Goal: Participate in discussion

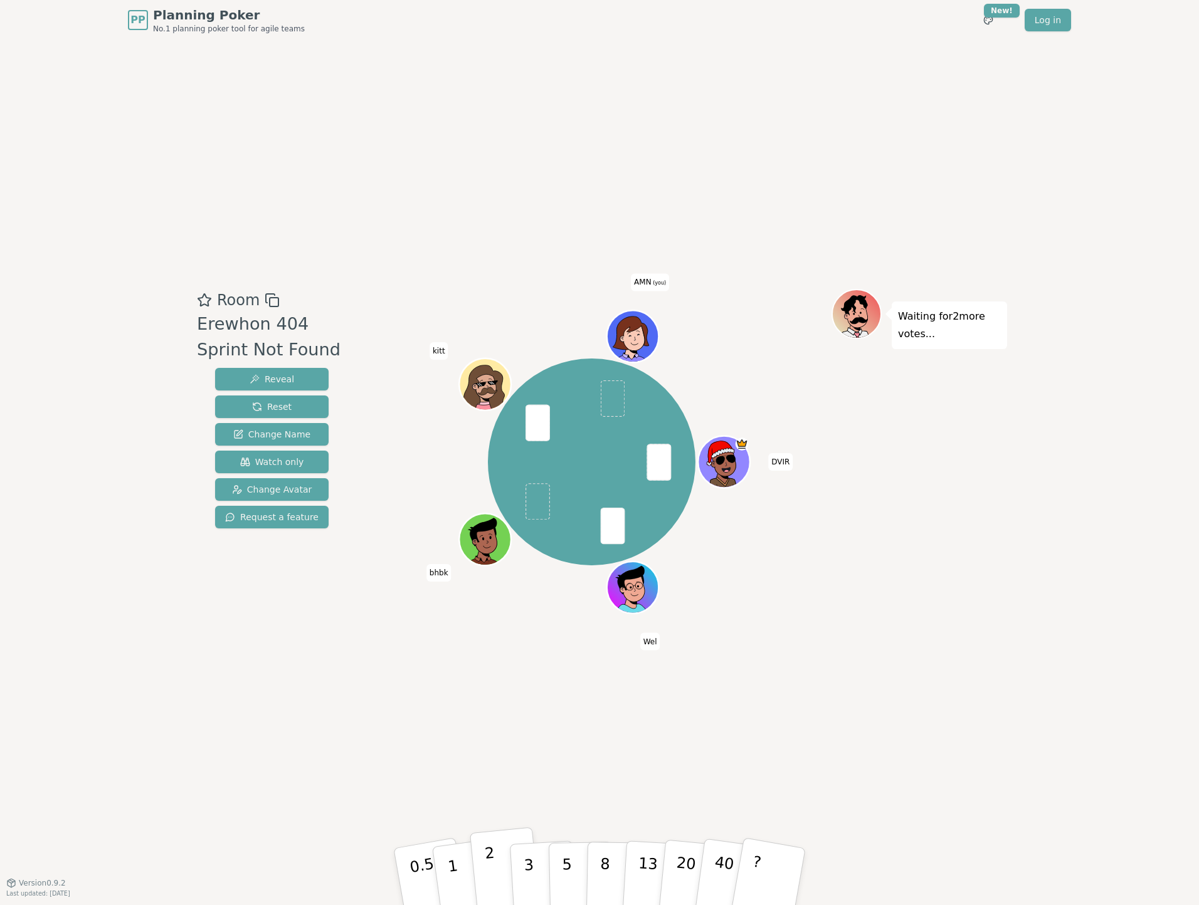
click at [498, 850] on button "2" at bounding box center [505, 877] width 71 height 100
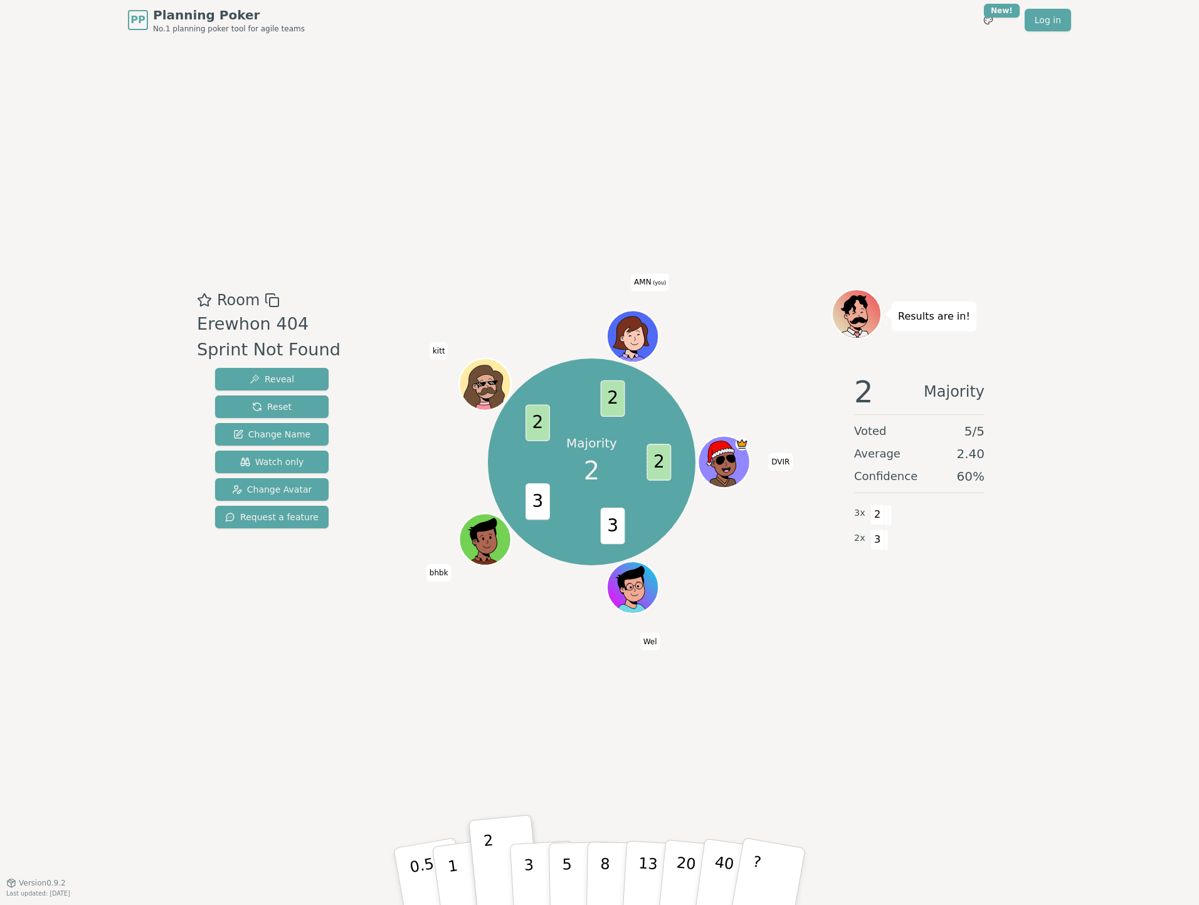
click at [643, 280] on span "AMN (you)" at bounding box center [650, 283] width 38 height 18
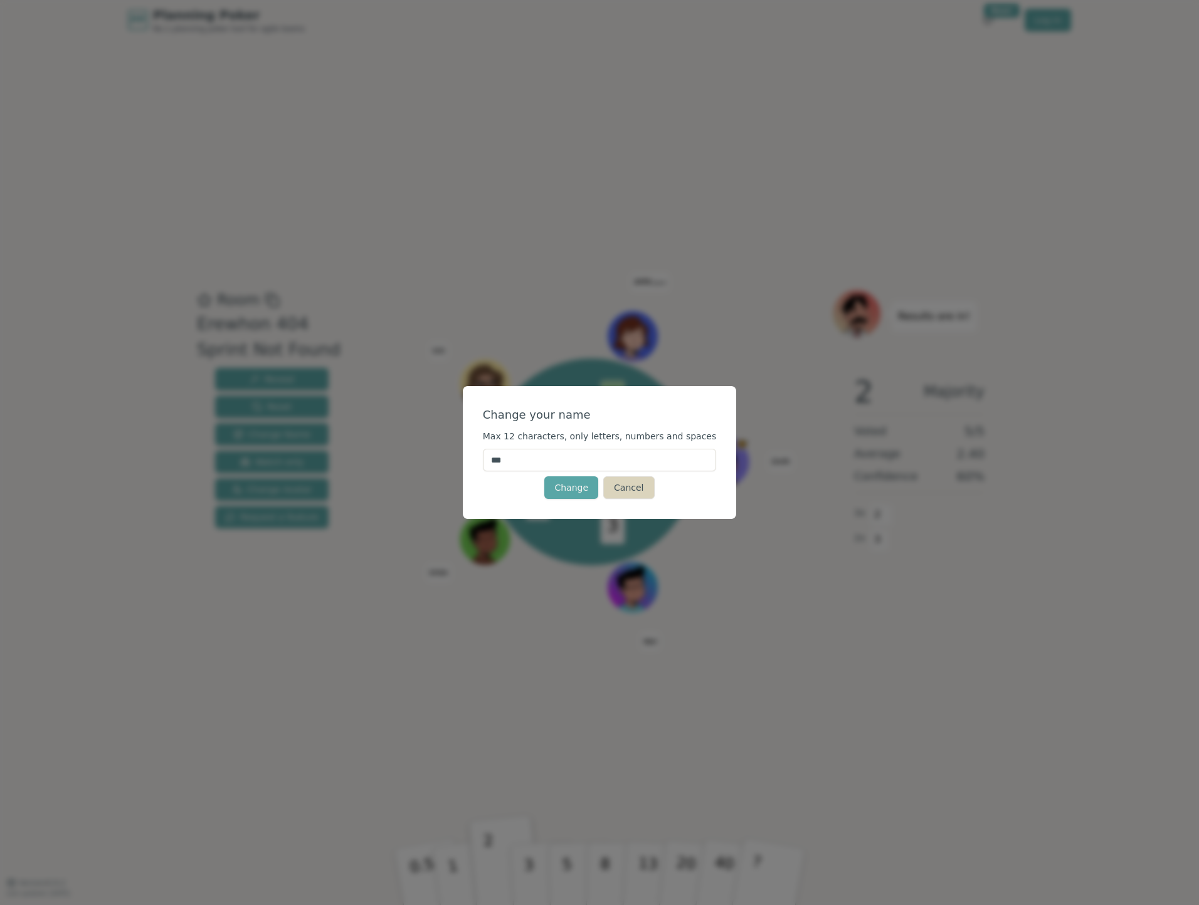
click at [635, 491] on button "Cancel" at bounding box center [628, 487] width 51 height 23
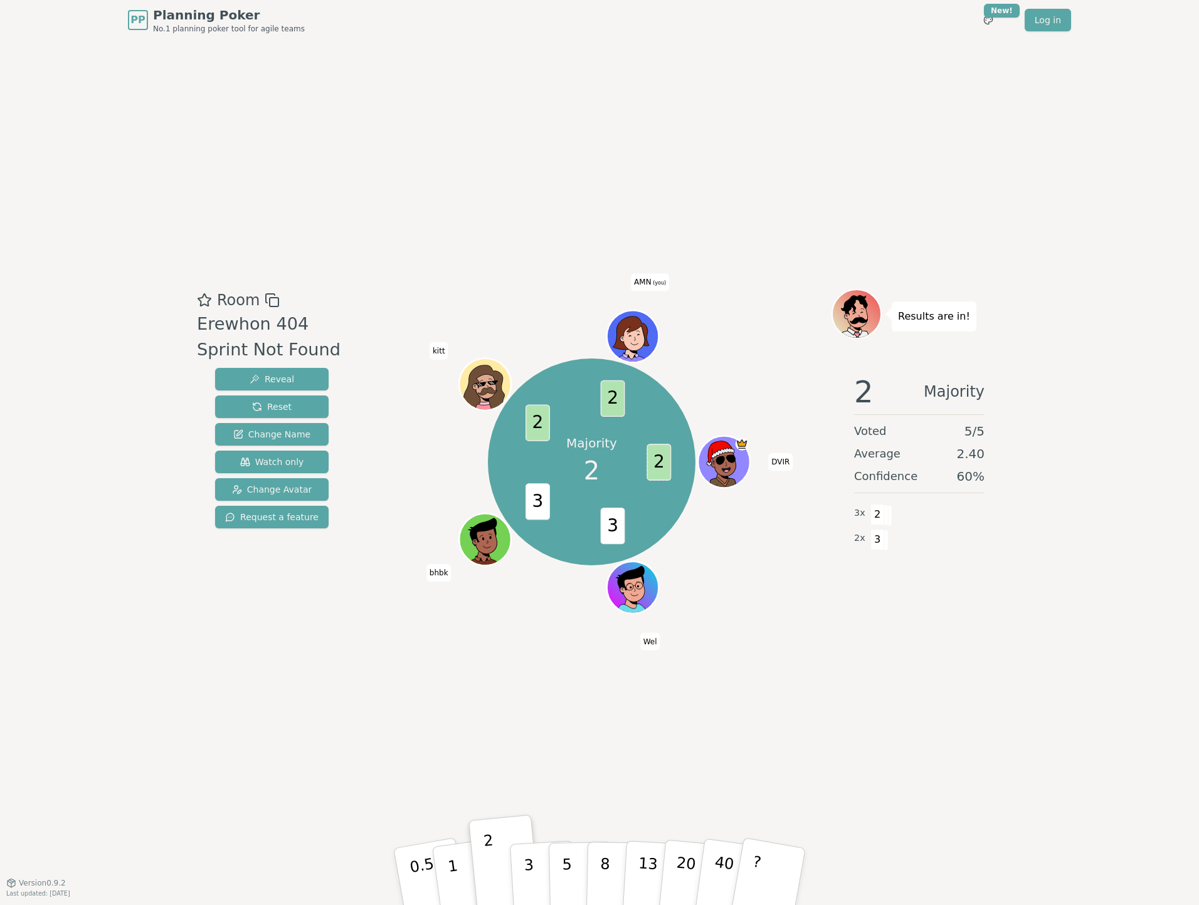
click at [637, 331] on icon at bounding box center [634, 333] width 40 height 6
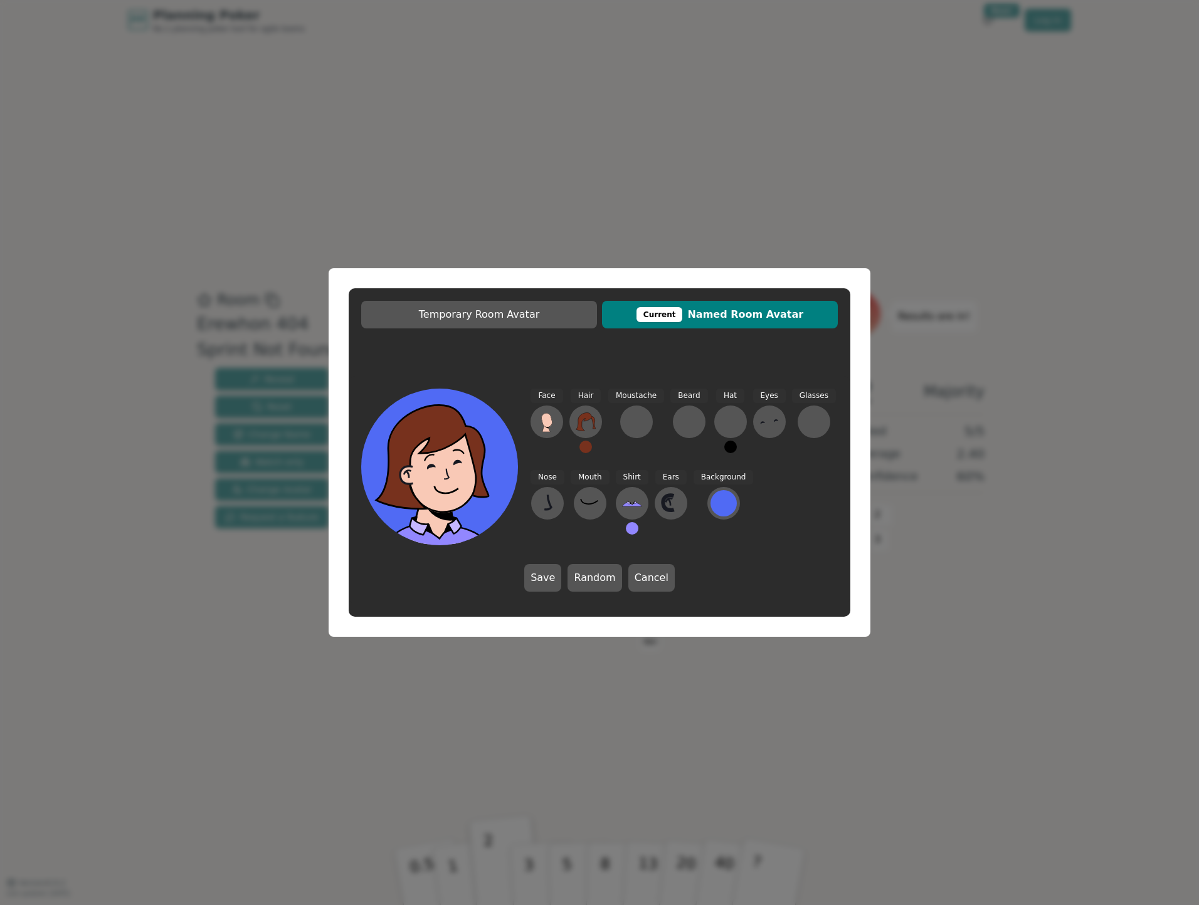
click at [721, 397] on span "Hat" at bounding box center [730, 396] width 28 height 14
click at [720, 412] on div at bounding box center [730, 422] width 20 height 20
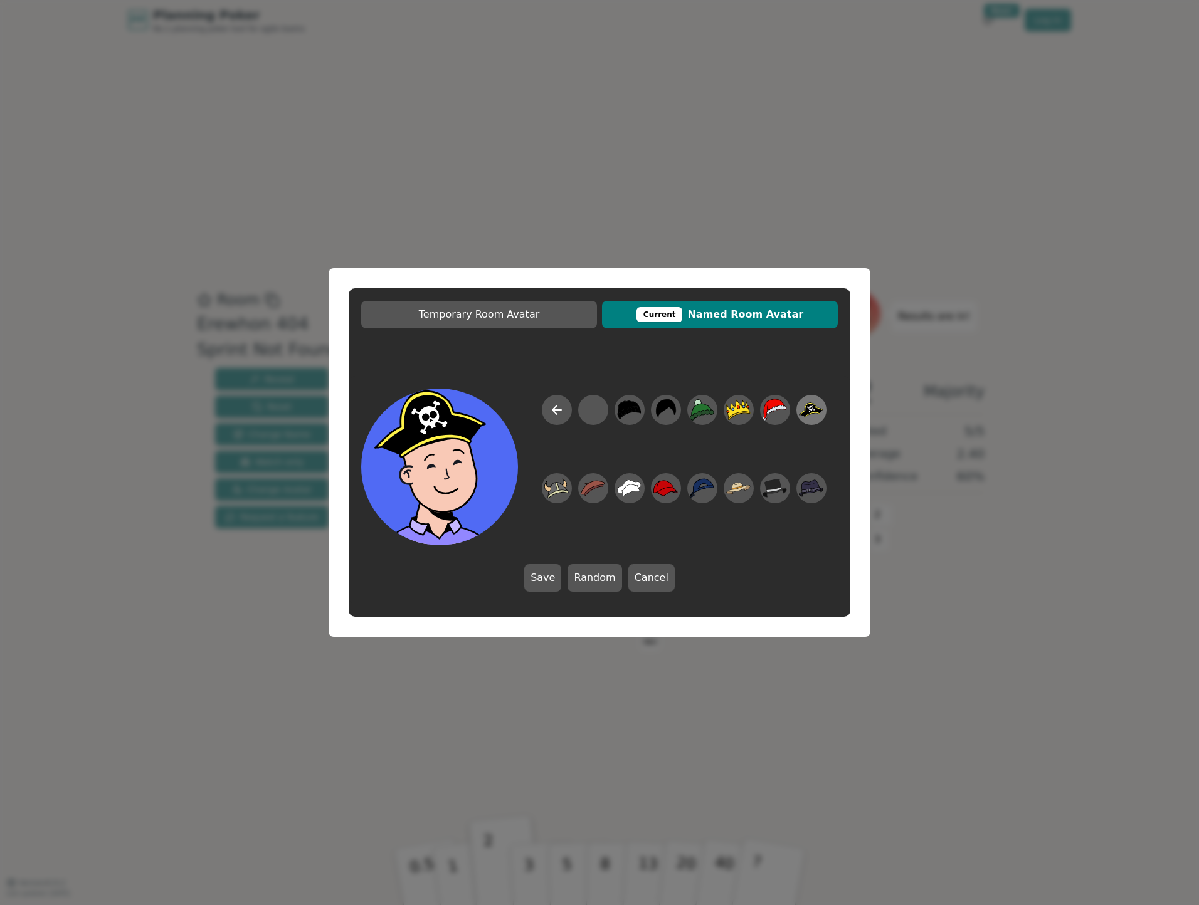
click at [814, 410] on icon at bounding box center [811, 409] width 8 height 8
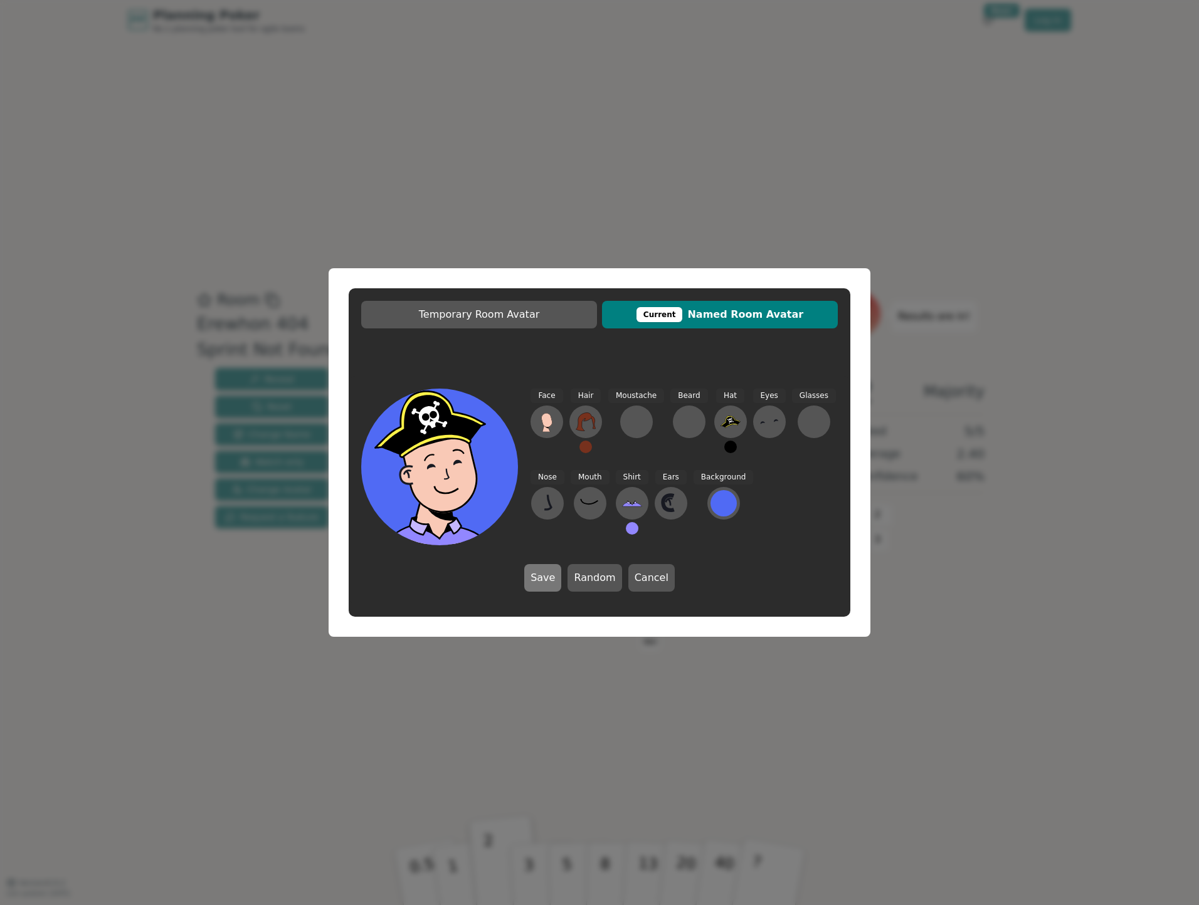
click at [539, 577] on button "Save" at bounding box center [542, 578] width 37 height 28
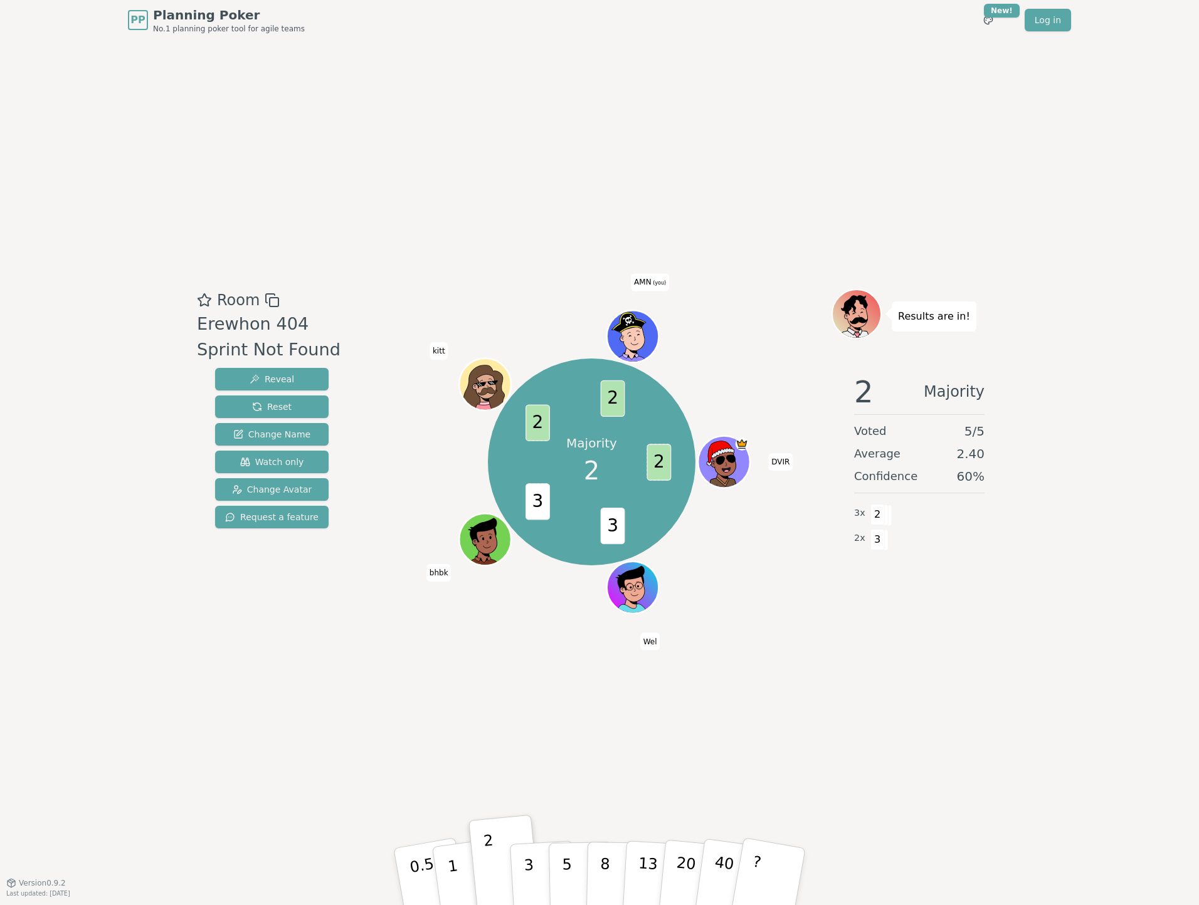
click at [635, 325] on icon at bounding box center [629, 323] width 36 height 22
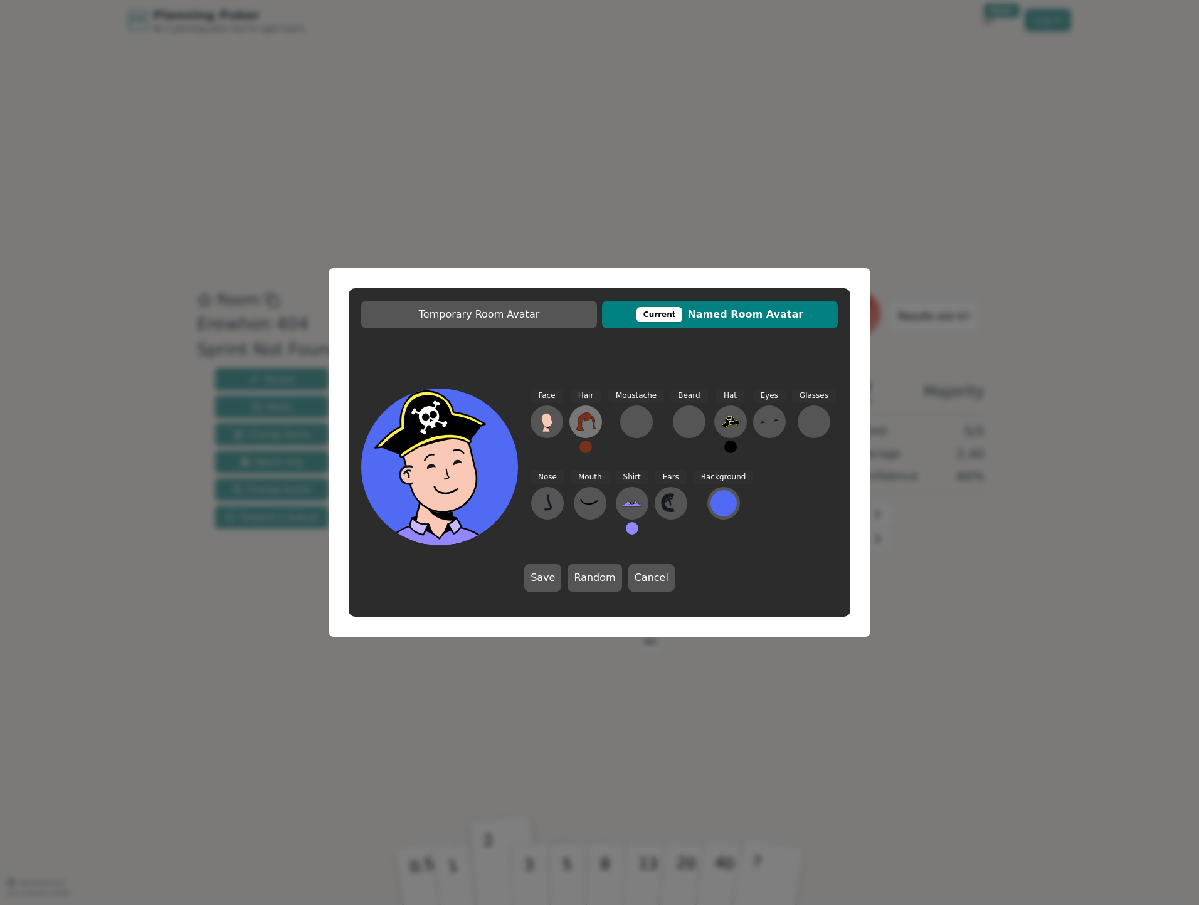
click at [580, 423] on icon at bounding box center [584, 421] width 19 height 18
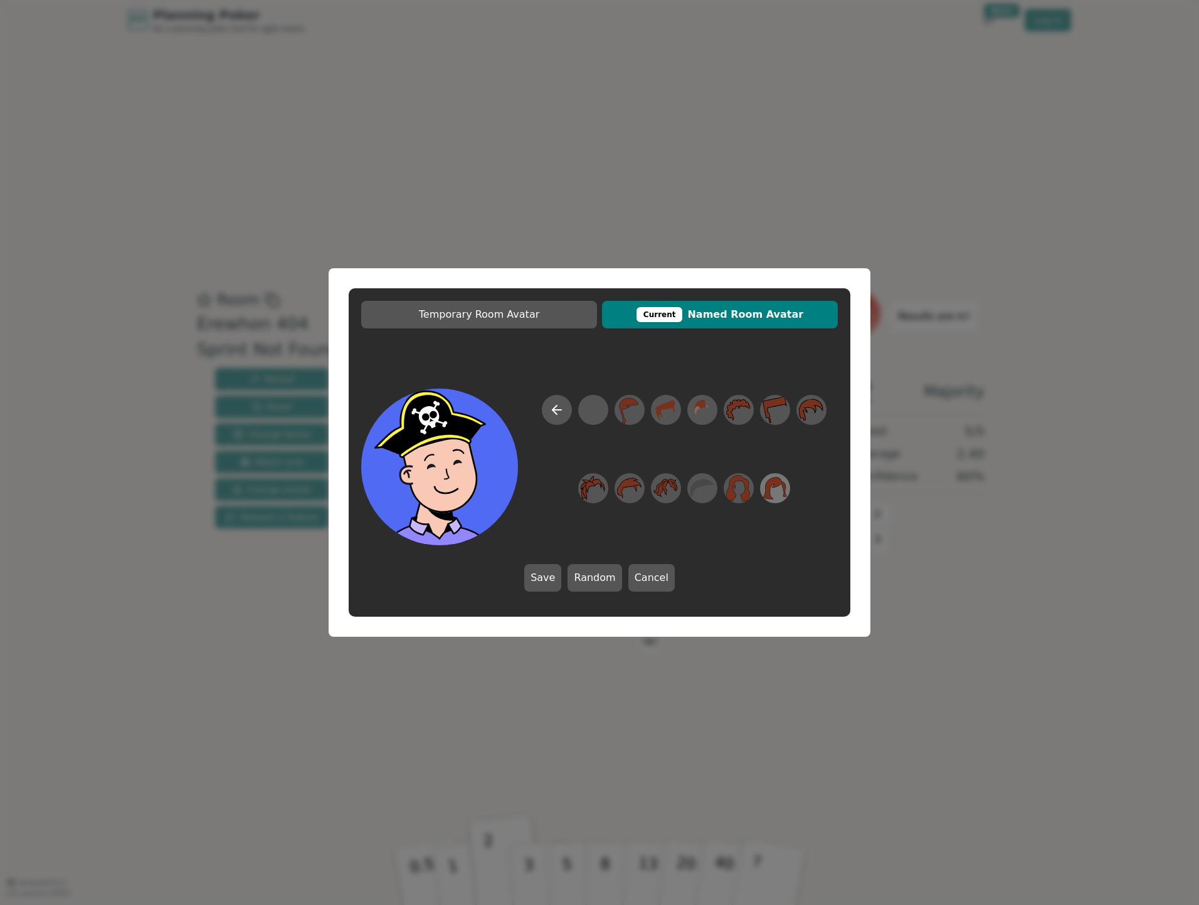
click at [774, 477] on icon at bounding box center [774, 489] width 24 height 28
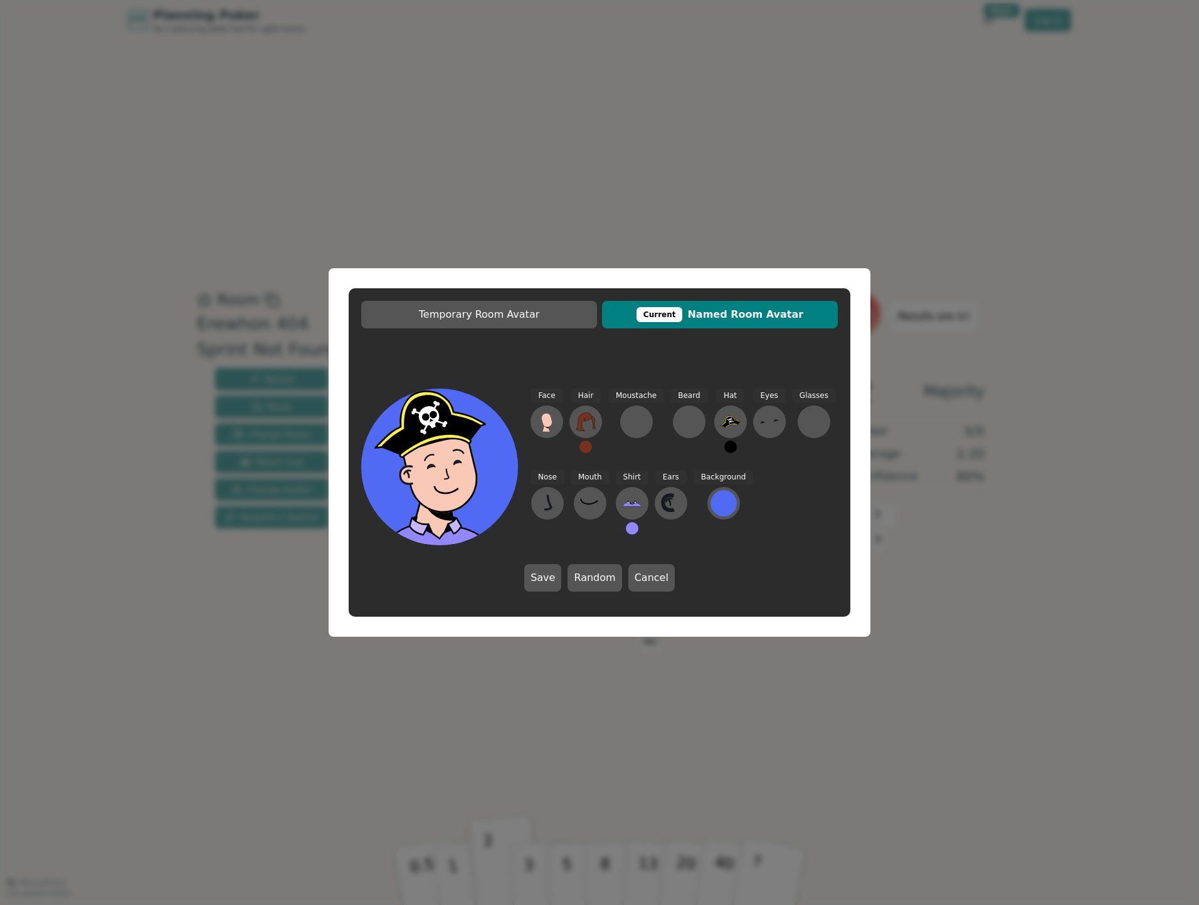
click at [443, 480] on icon at bounding box center [447, 492] width 78 height 27
click at [550, 425] on icon at bounding box center [546, 420] width 11 height 14
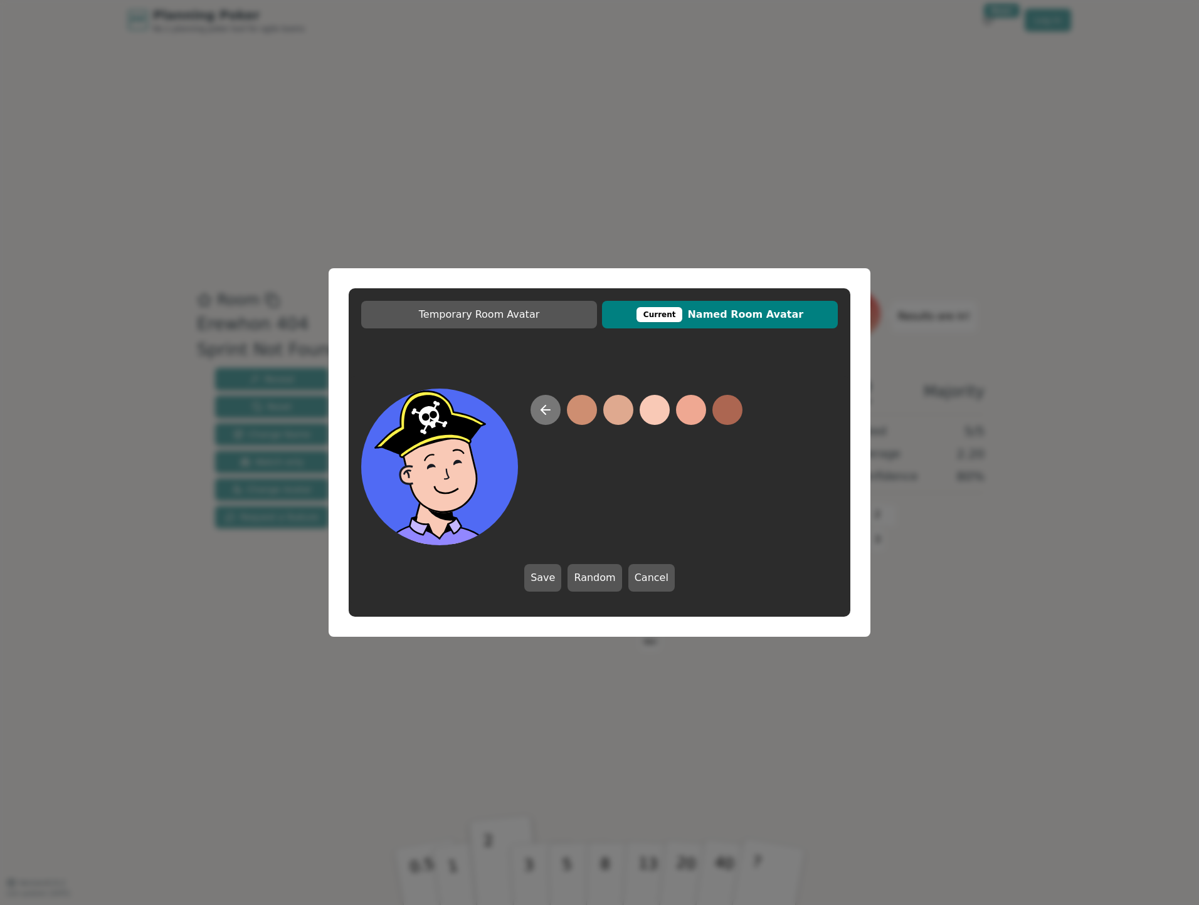
click at [545, 417] on icon at bounding box center [545, 409] width 15 height 15
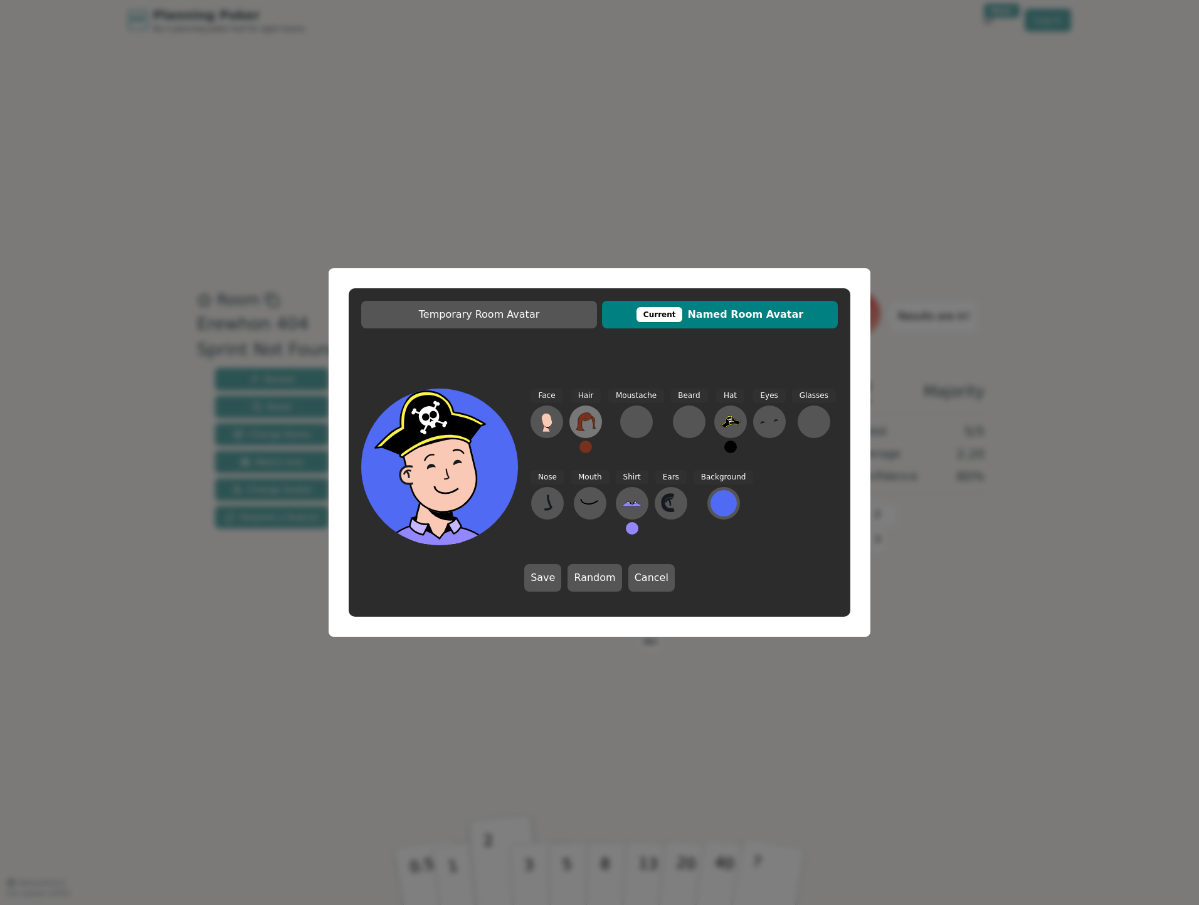
click at [586, 423] on icon at bounding box center [585, 422] width 20 height 20
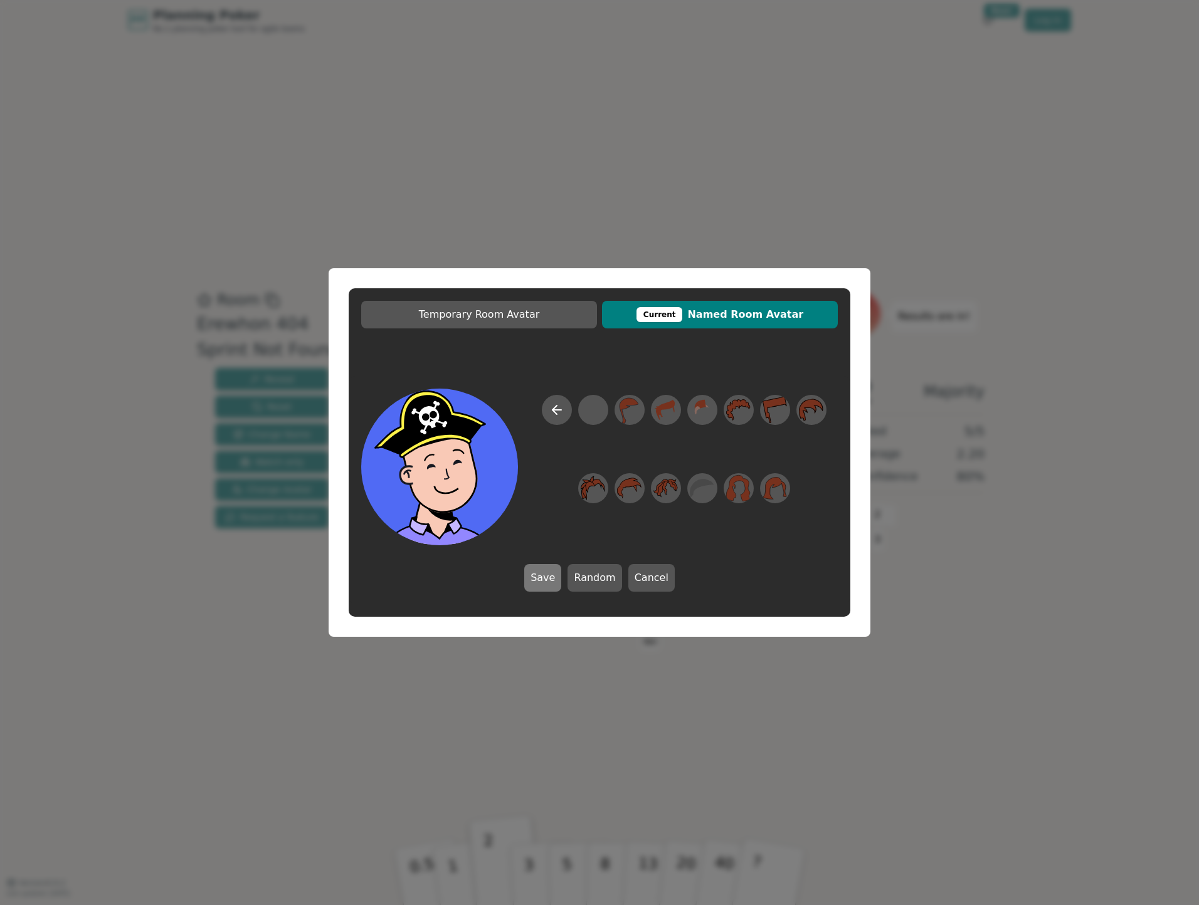
click at [553, 574] on button "Save" at bounding box center [542, 578] width 37 height 28
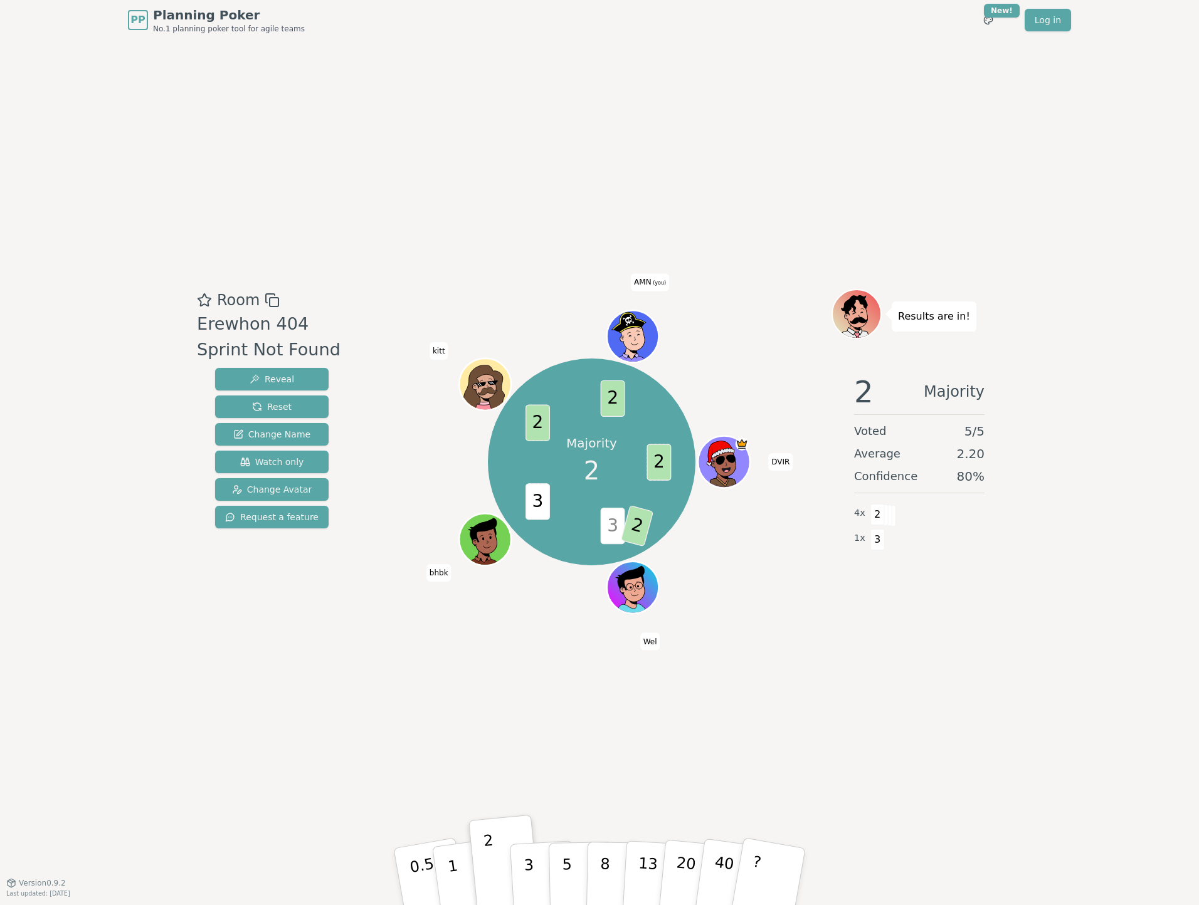
click at [634, 331] on icon at bounding box center [629, 323] width 50 height 22
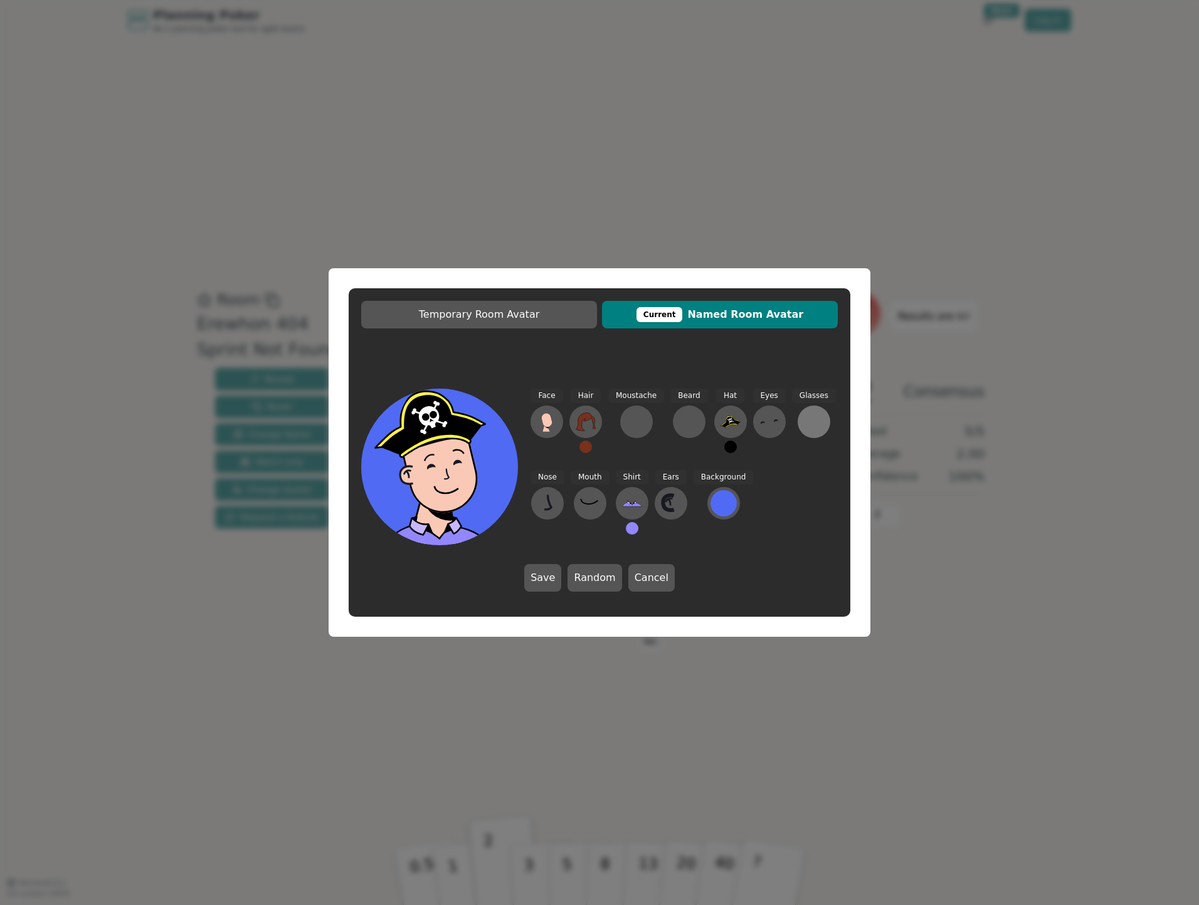
click at [804, 417] on div at bounding box center [814, 422] width 20 height 20
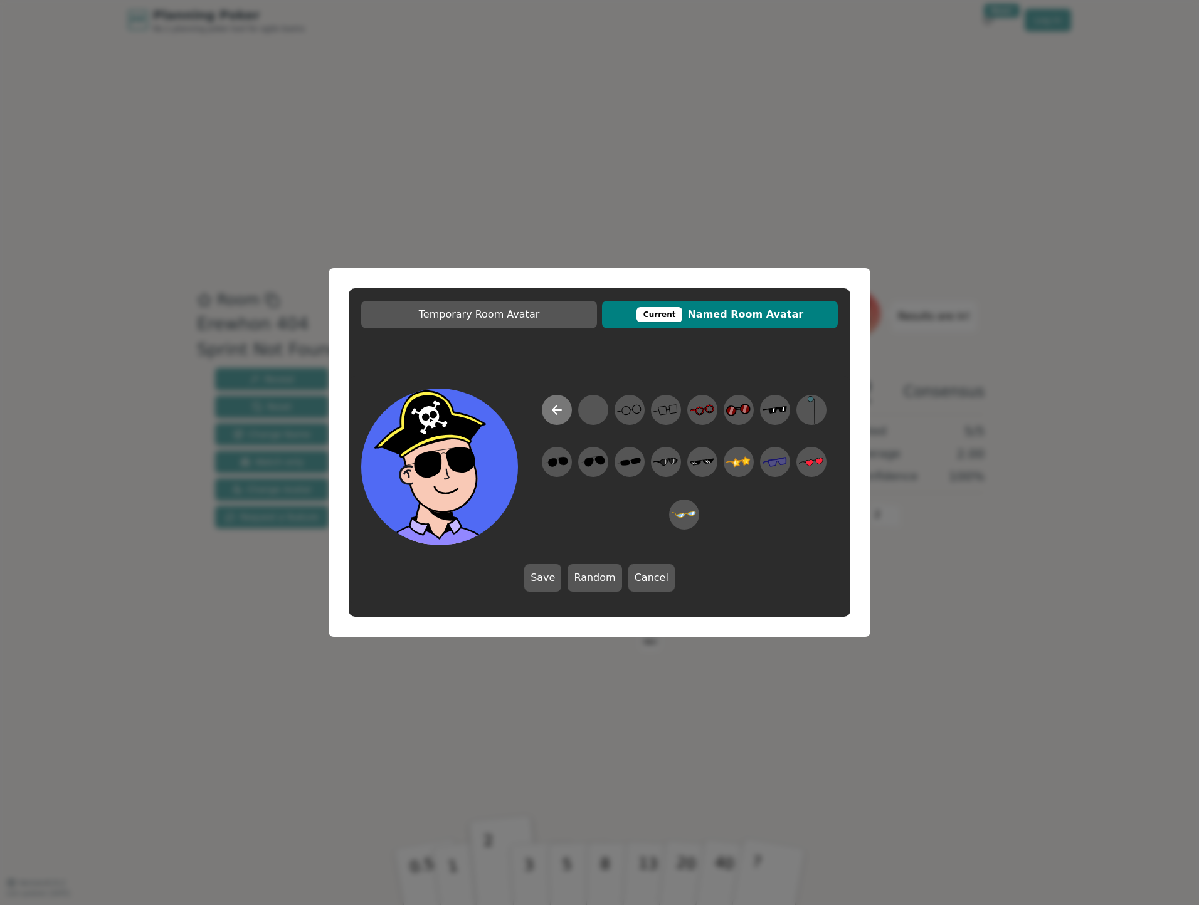
click at [554, 408] on icon at bounding box center [554, 410] width 4 height 9
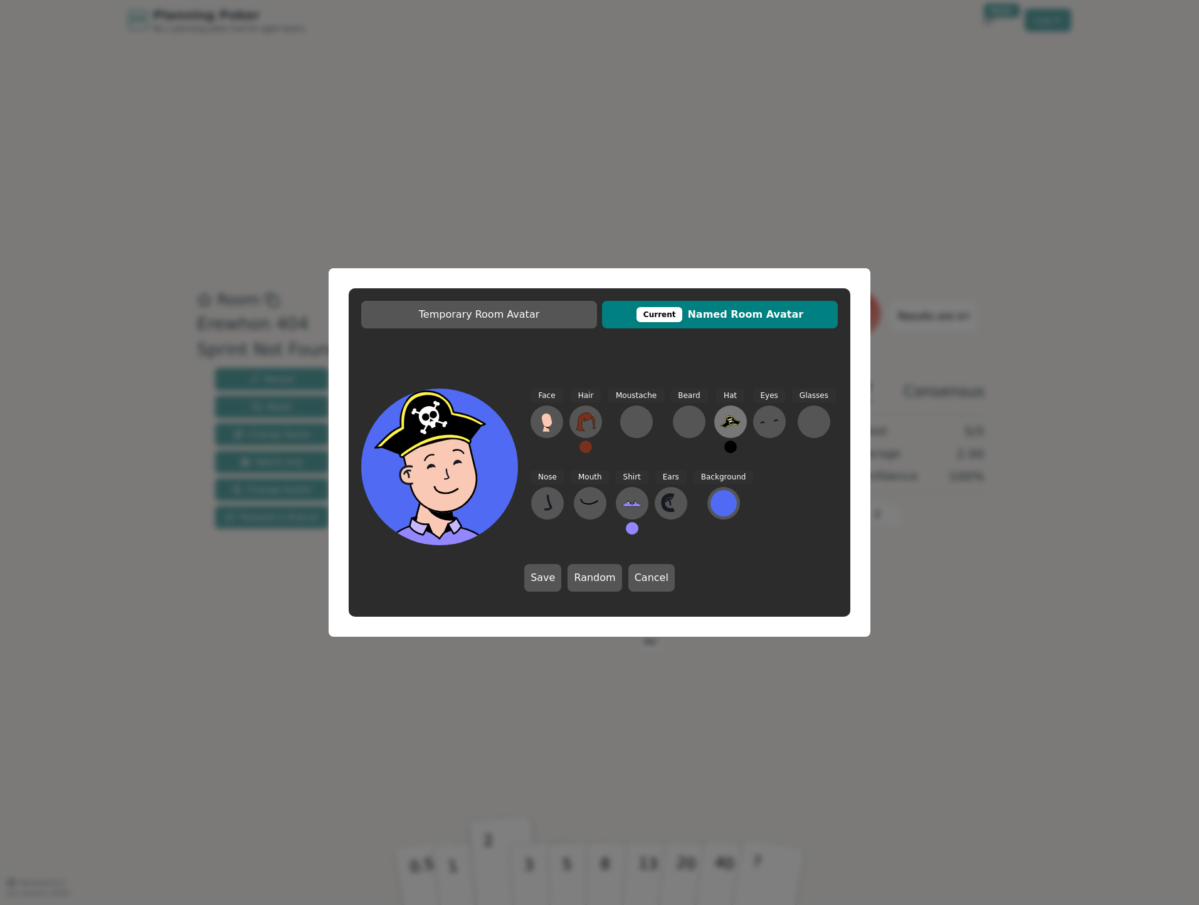
click at [726, 418] on icon at bounding box center [729, 421] width 19 height 10
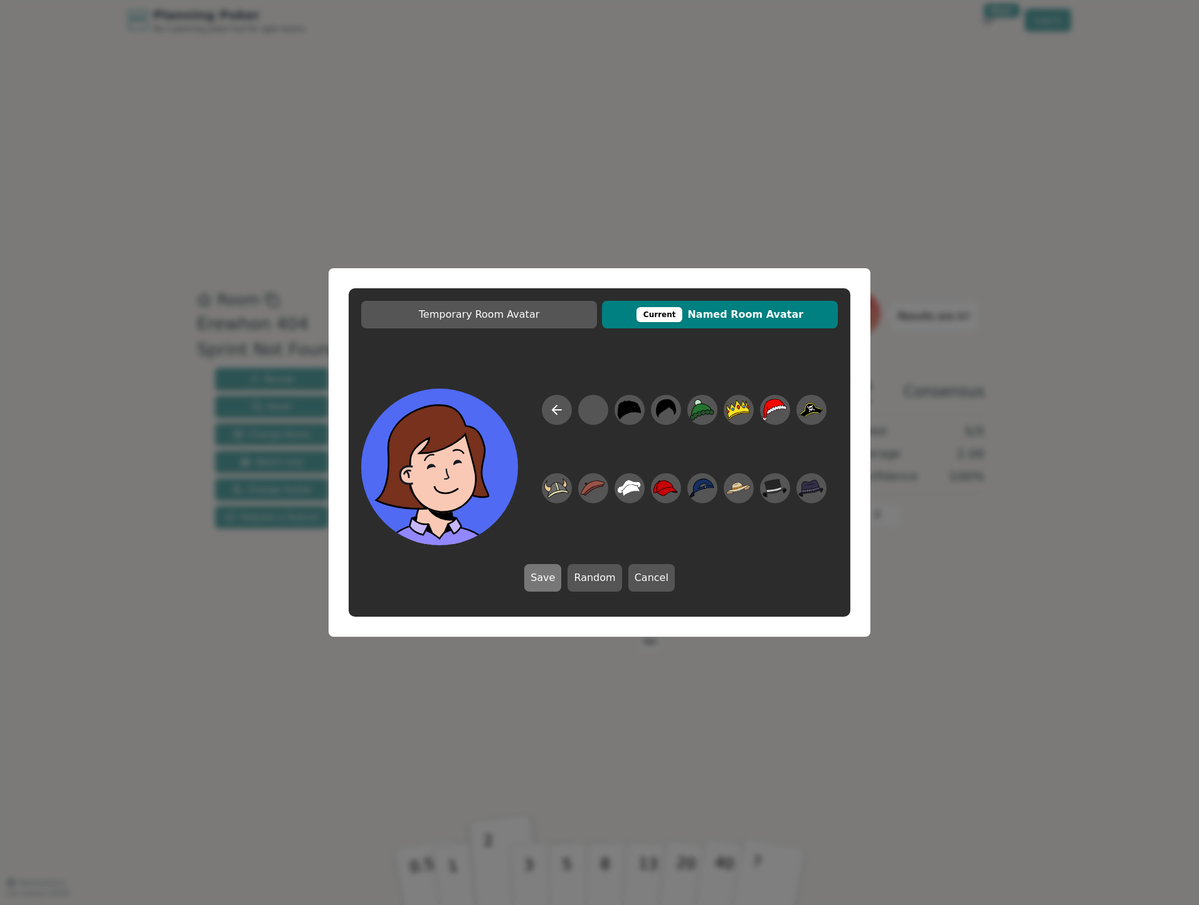
click at [538, 574] on button "Save" at bounding box center [542, 578] width 37 height 28
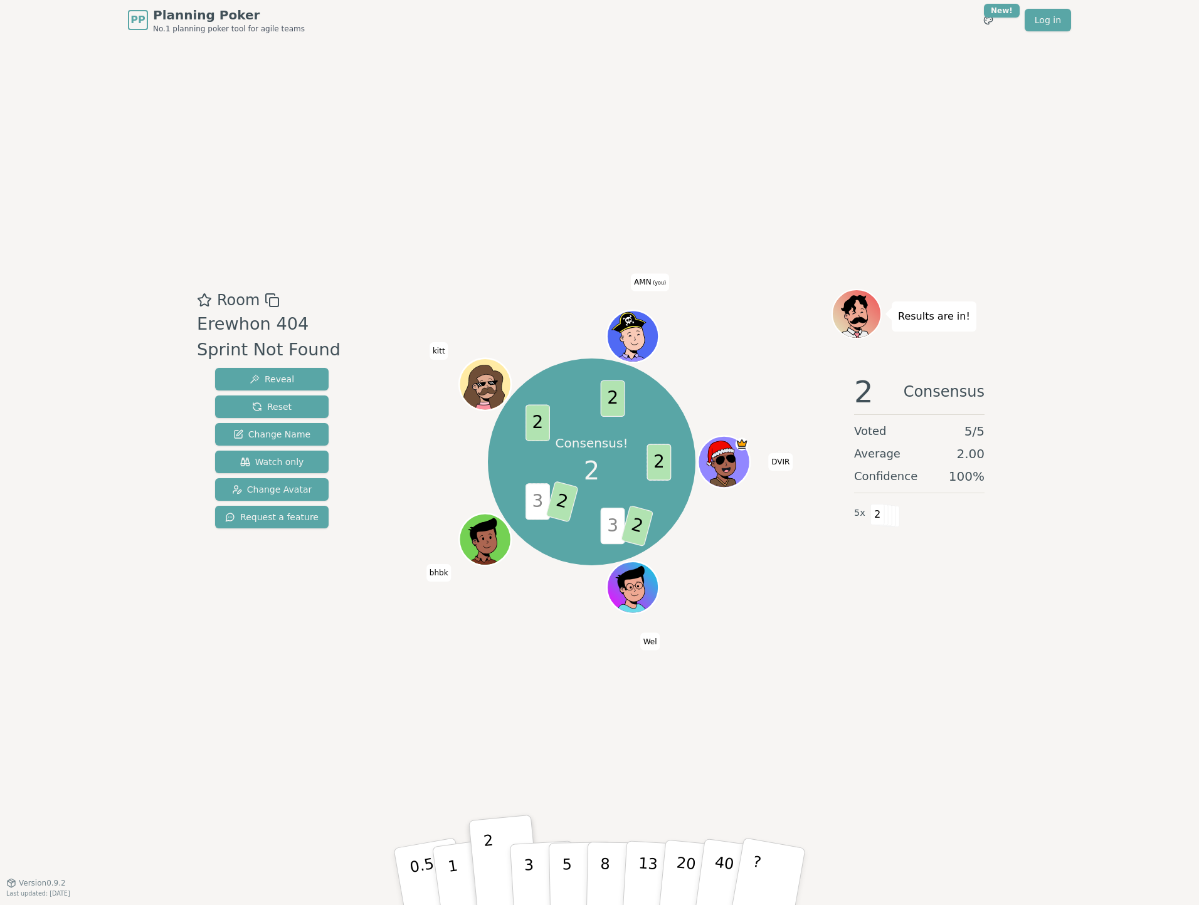
click at [621, 333] on icon at bounding box center [629, 323] width 36 height 22
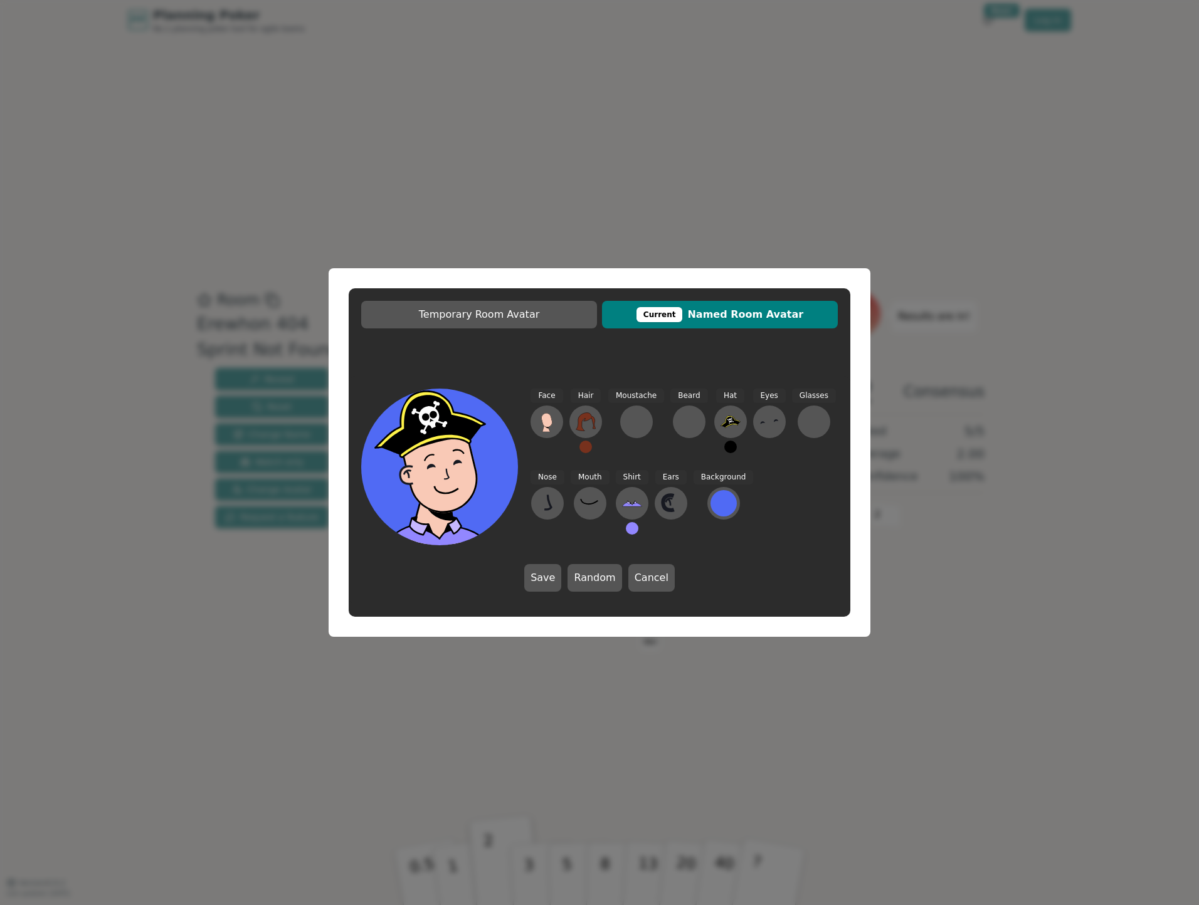
click at [660, 312] on div "Current" at bounding box center [659, 314] width 46 height 15
click at [527, 304] on button "Temporary Room Avatar" at bounding box center [479, 315] width 236 height 28
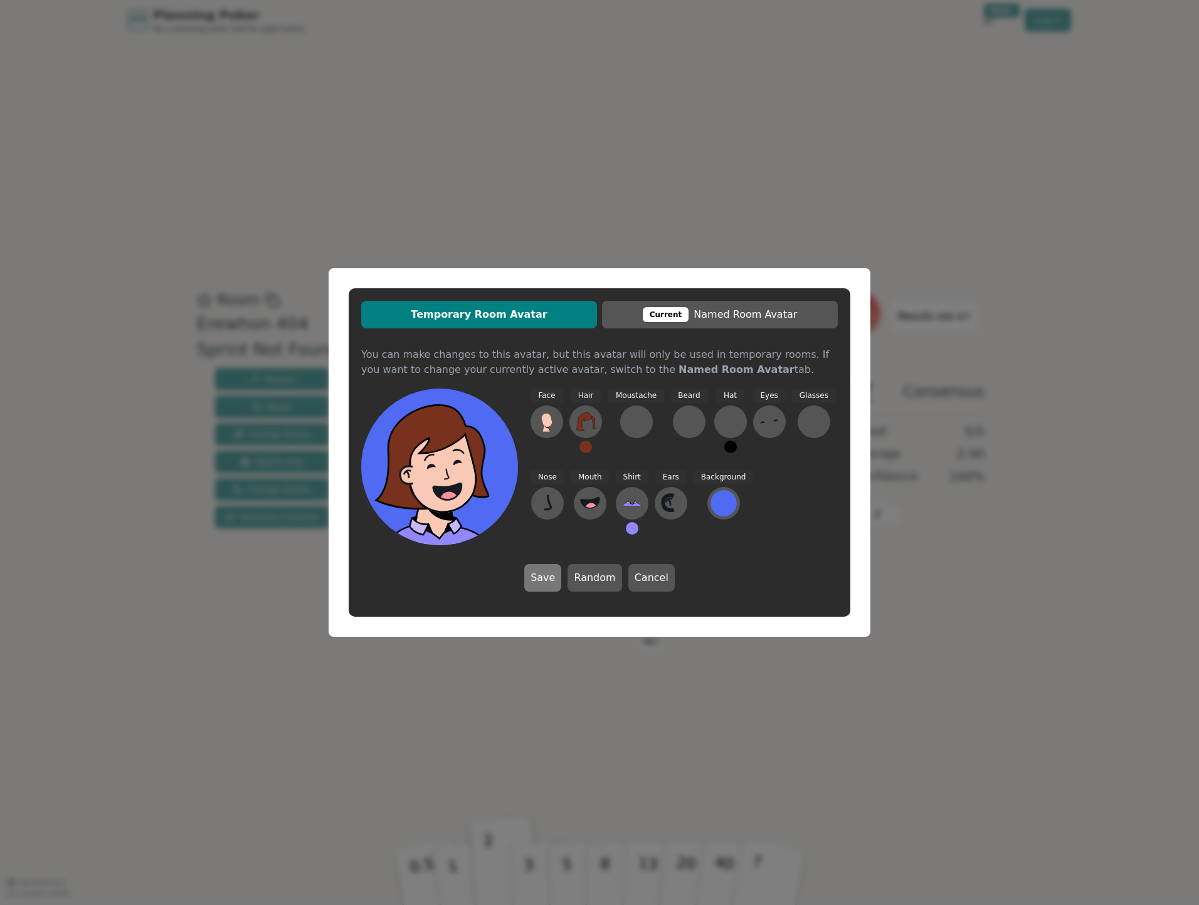
click at [543, 582] on button "Save" at bounding box center [542, 578] width 37 height 28
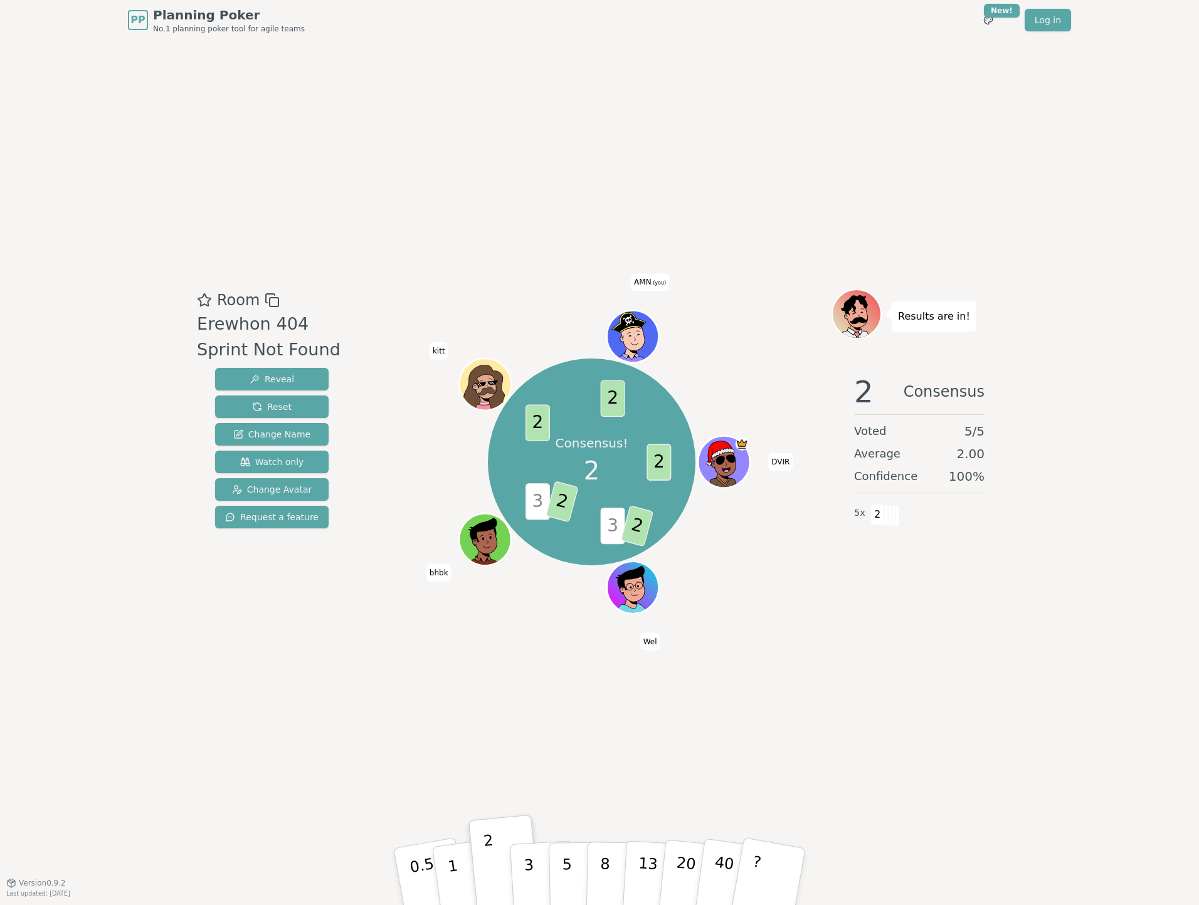
click at [655, 283] on span "(you)" at bounding box center [658, 284] width 15 height 6
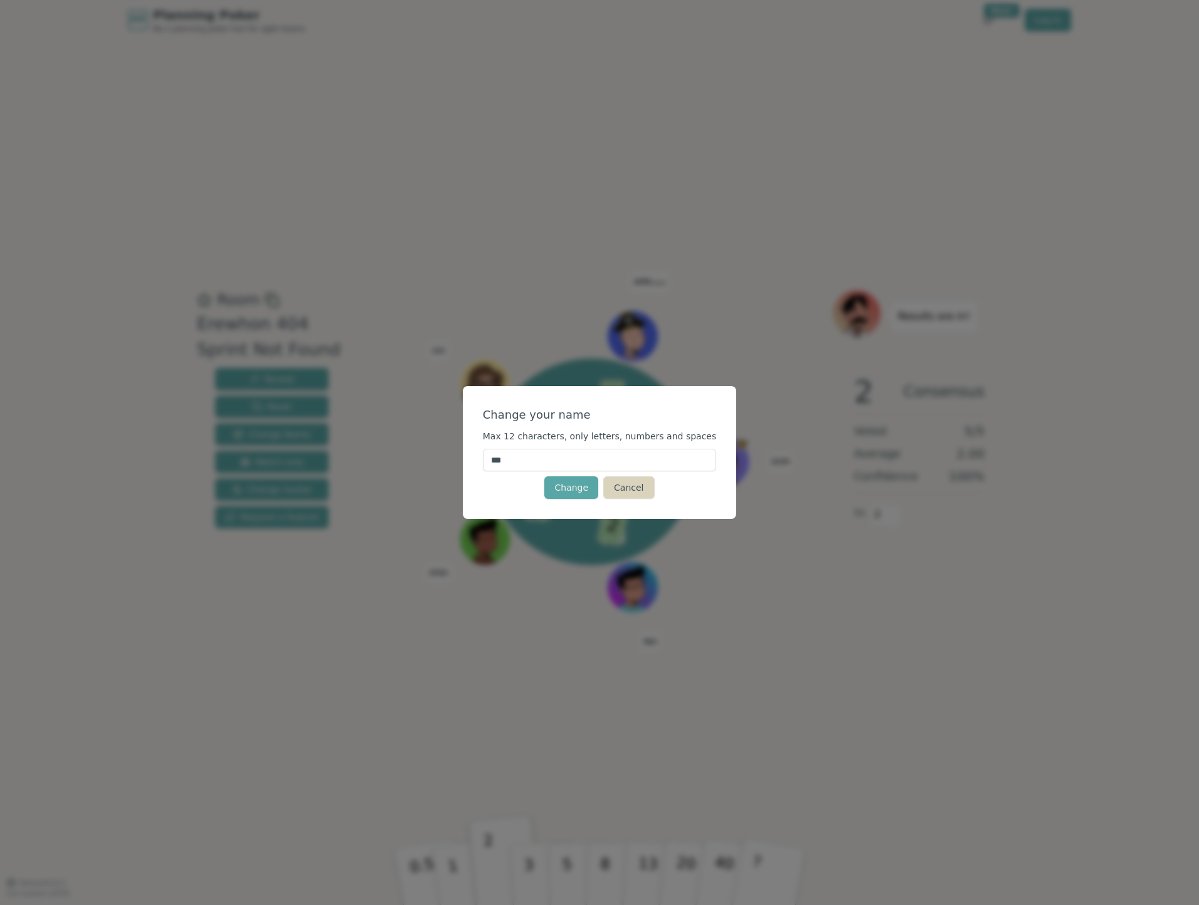
click at [633, 488] on button "Cancel" at bounding box center [628, 487] width 51 height 23
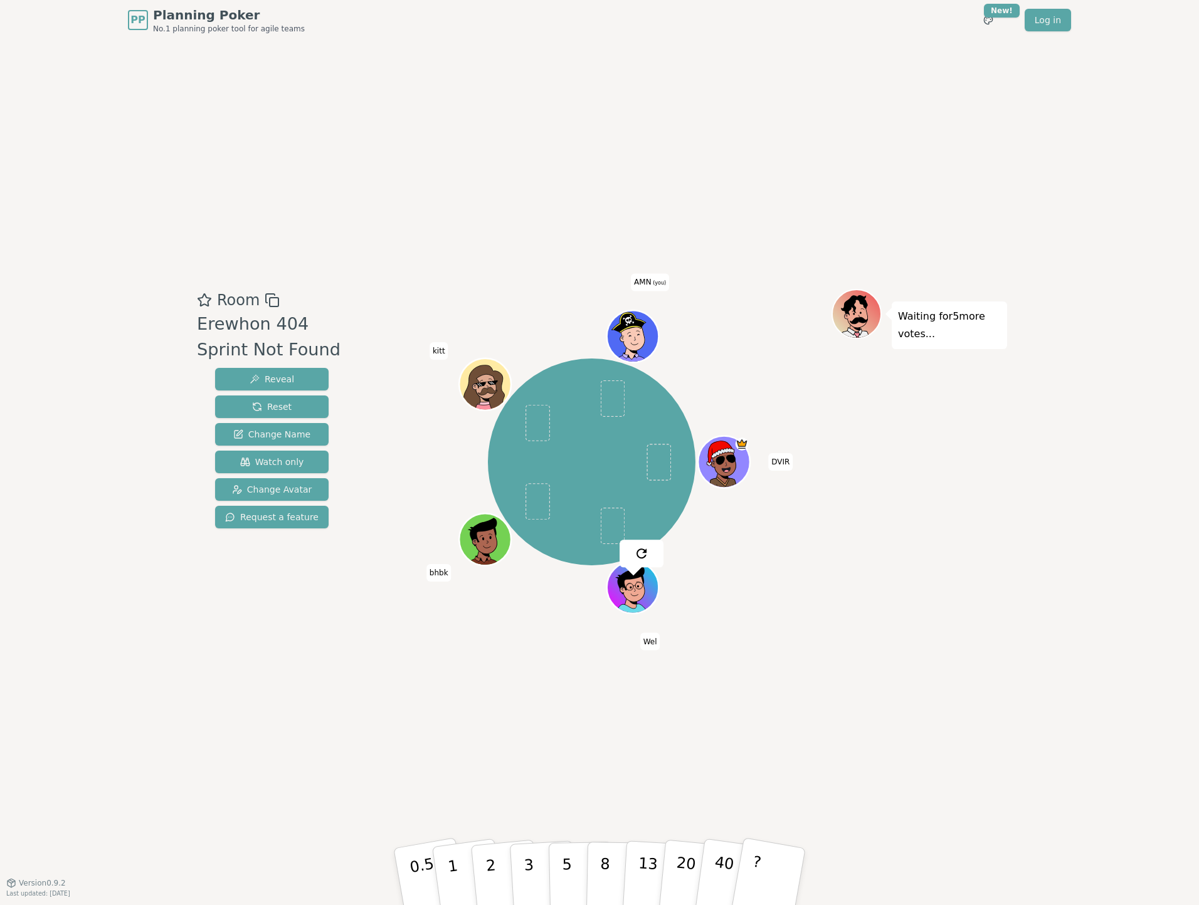
click at [633, 334] on icon at bounding box center [634, 336] width 50 height 6
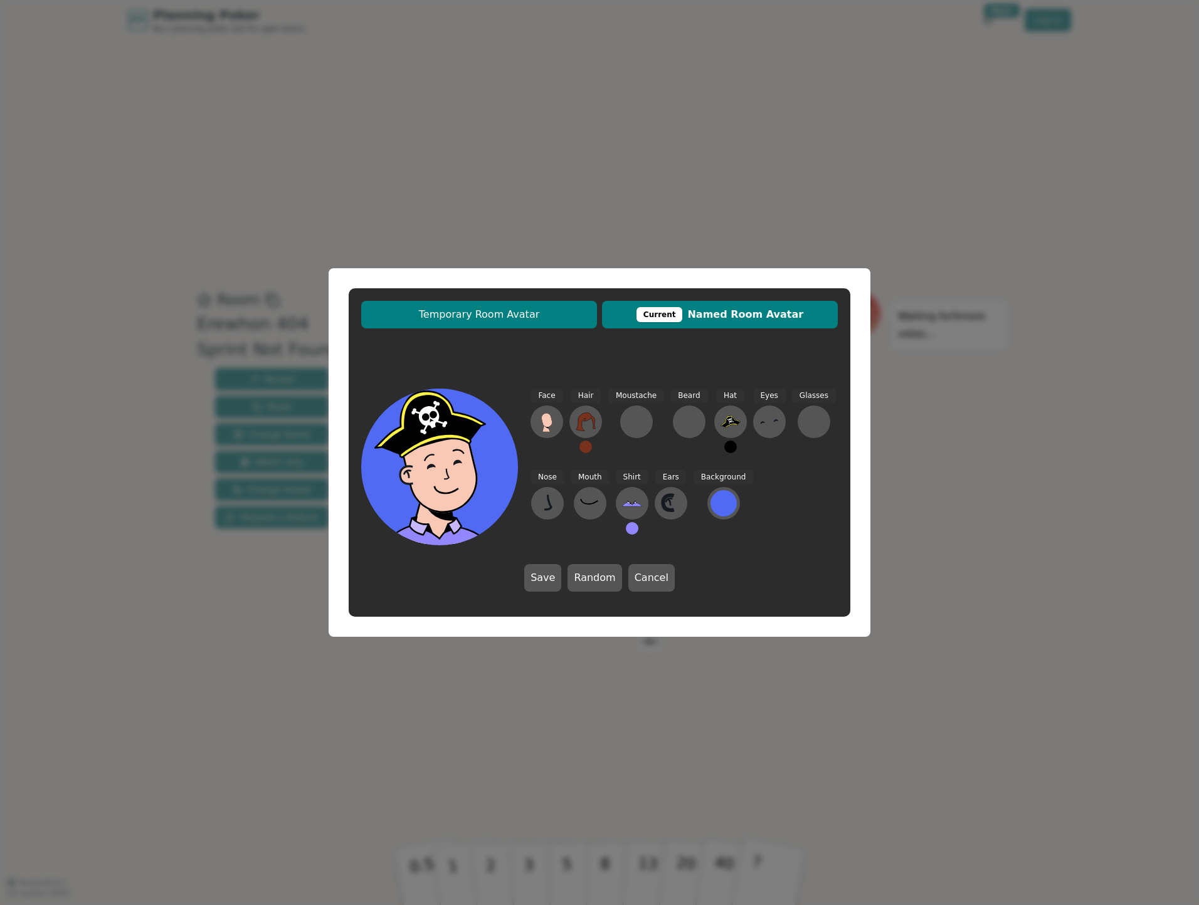
click at [538, 312] on span "Temporary Room Avatar" at bounding box center [478, 314] width 223 height 15
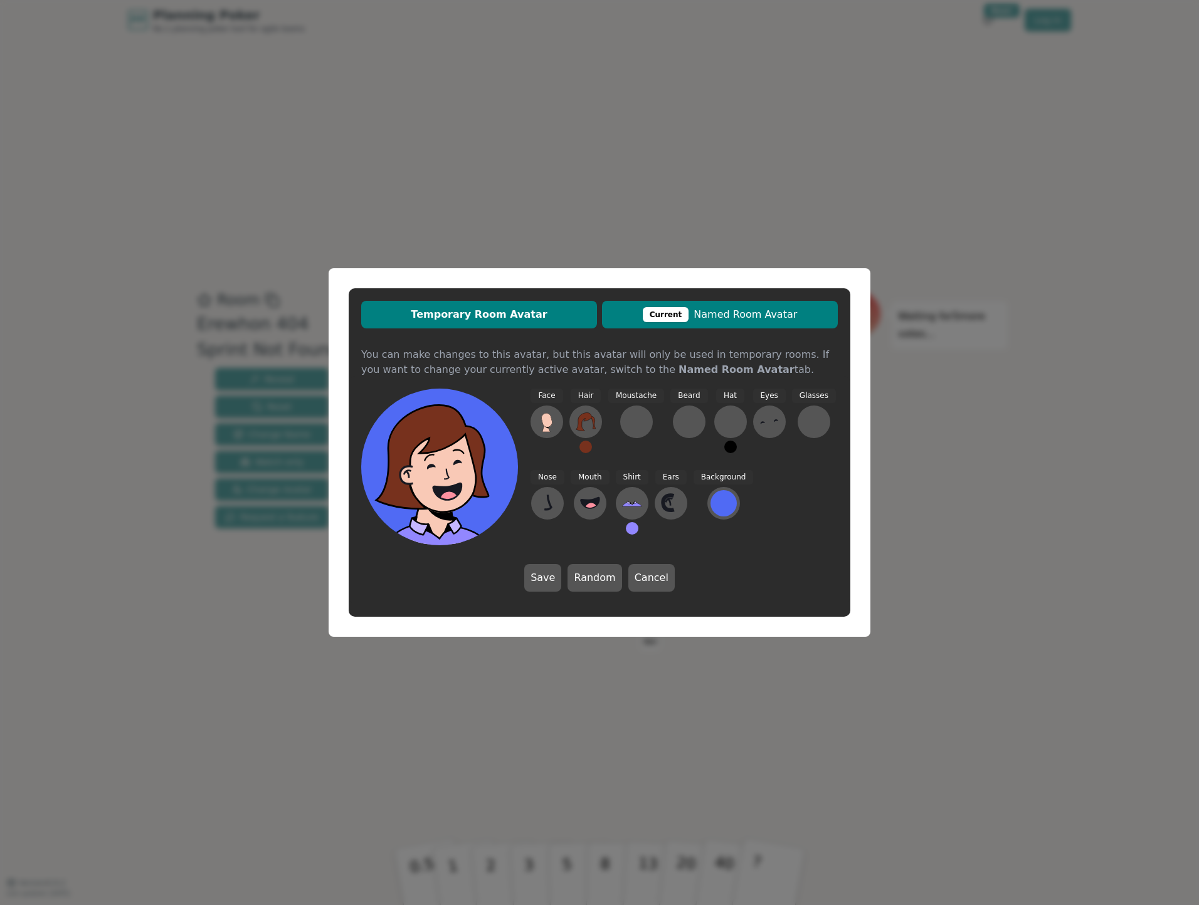
click at [720, 316] on span "Current Named Room Avatar" at bounding box center [719, 314] width 223 height 15
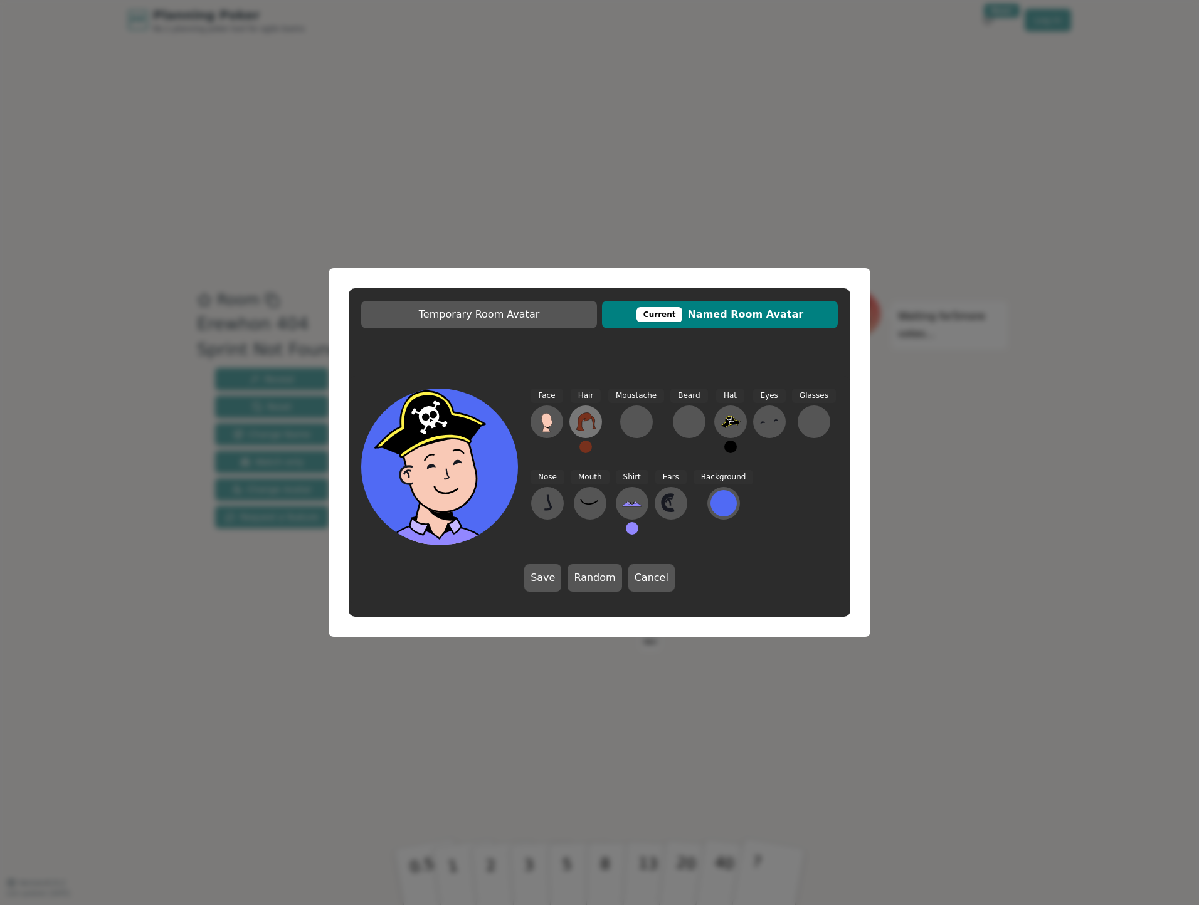
click at [589, 419] on icon at bounding box center [584, 421] width 19 height 18
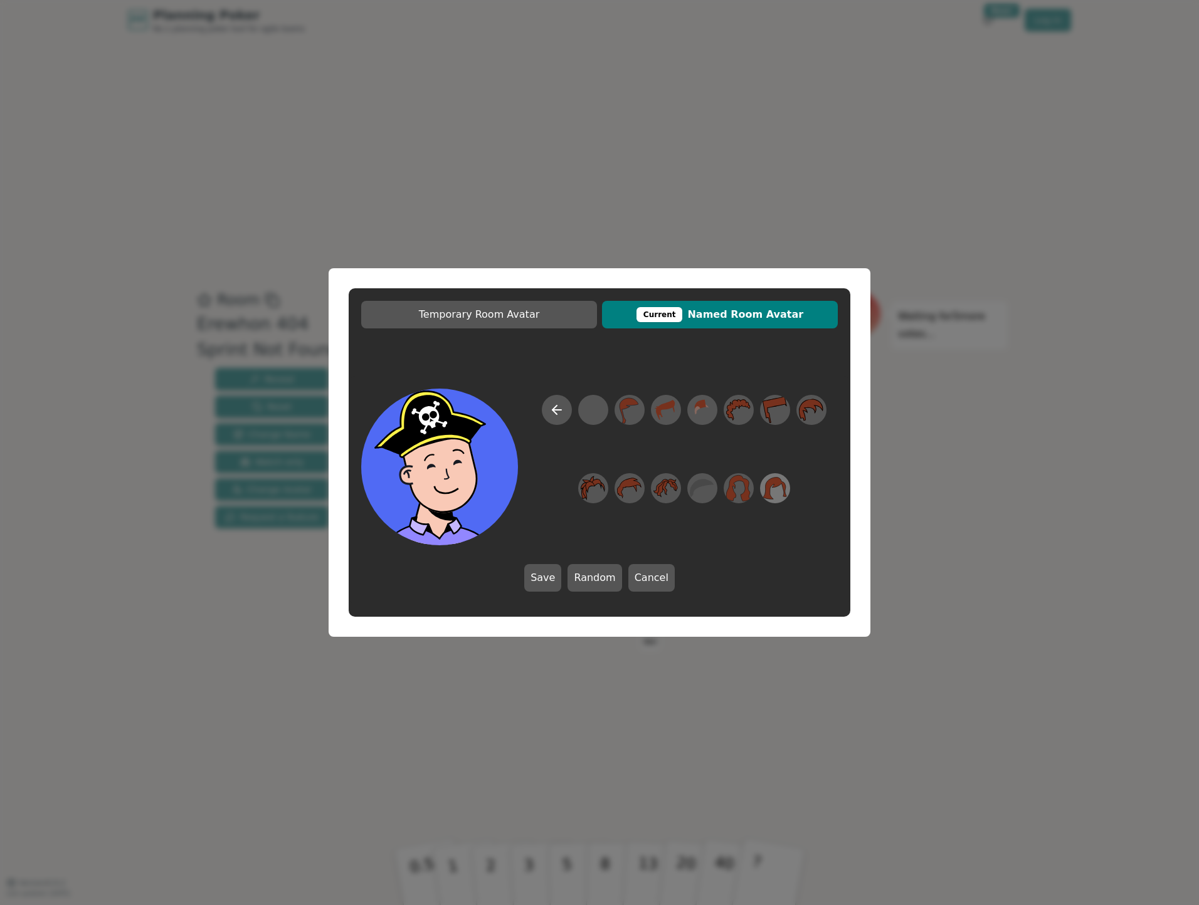
click at [769, 487] on icon at bounding box center [775, 488] width 24 height 22
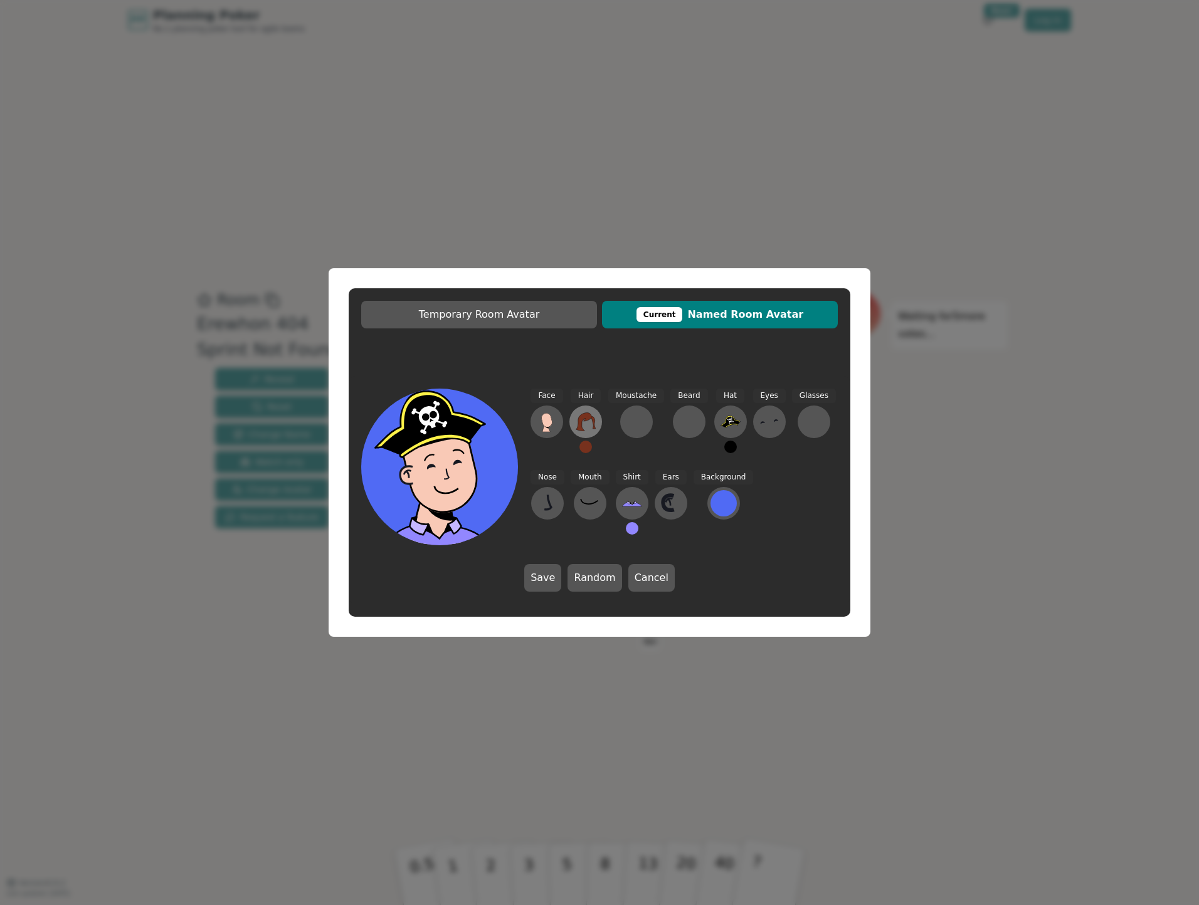
click at [587, 429] on icon at bounding box center [585, 422] width 20 height 20
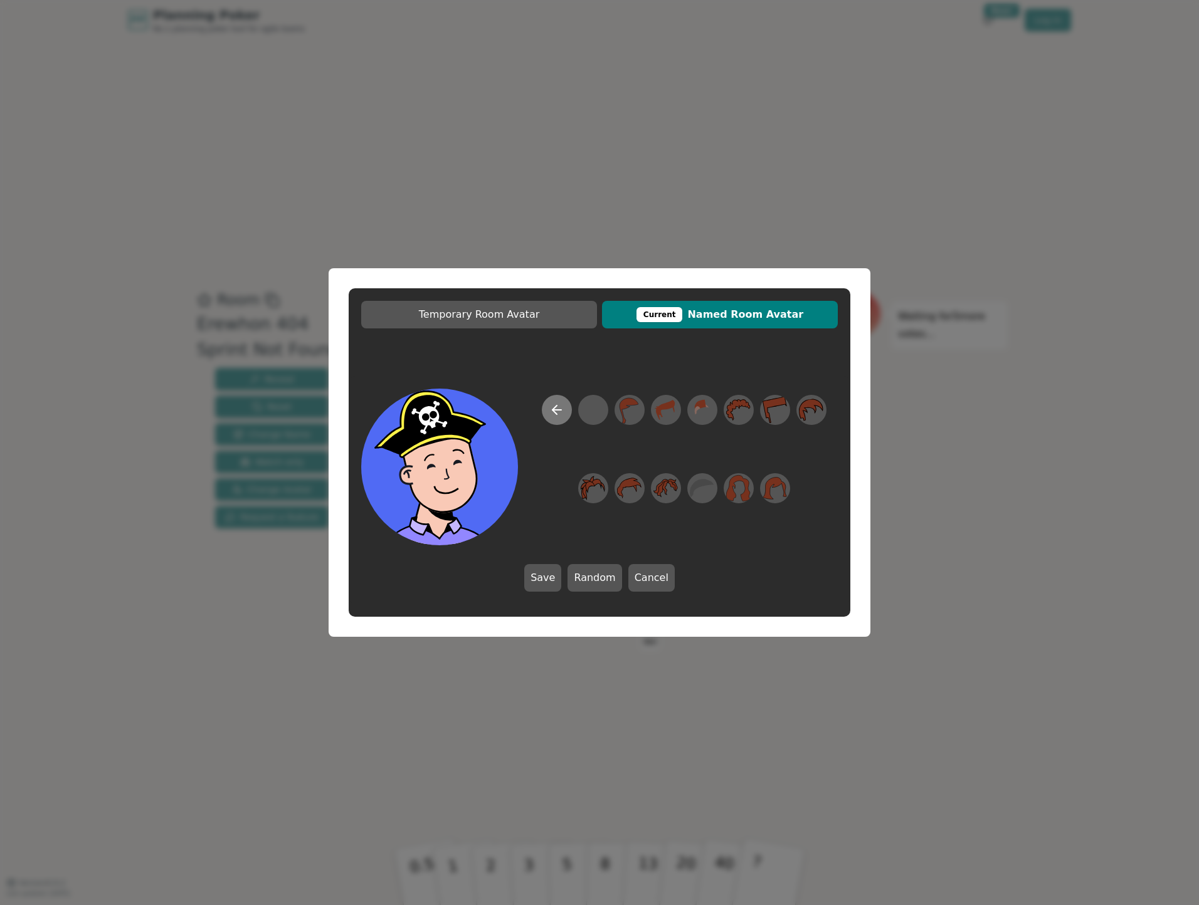
click at [560, 409] on icon at bounding box center [556, 409] width 15 height 15
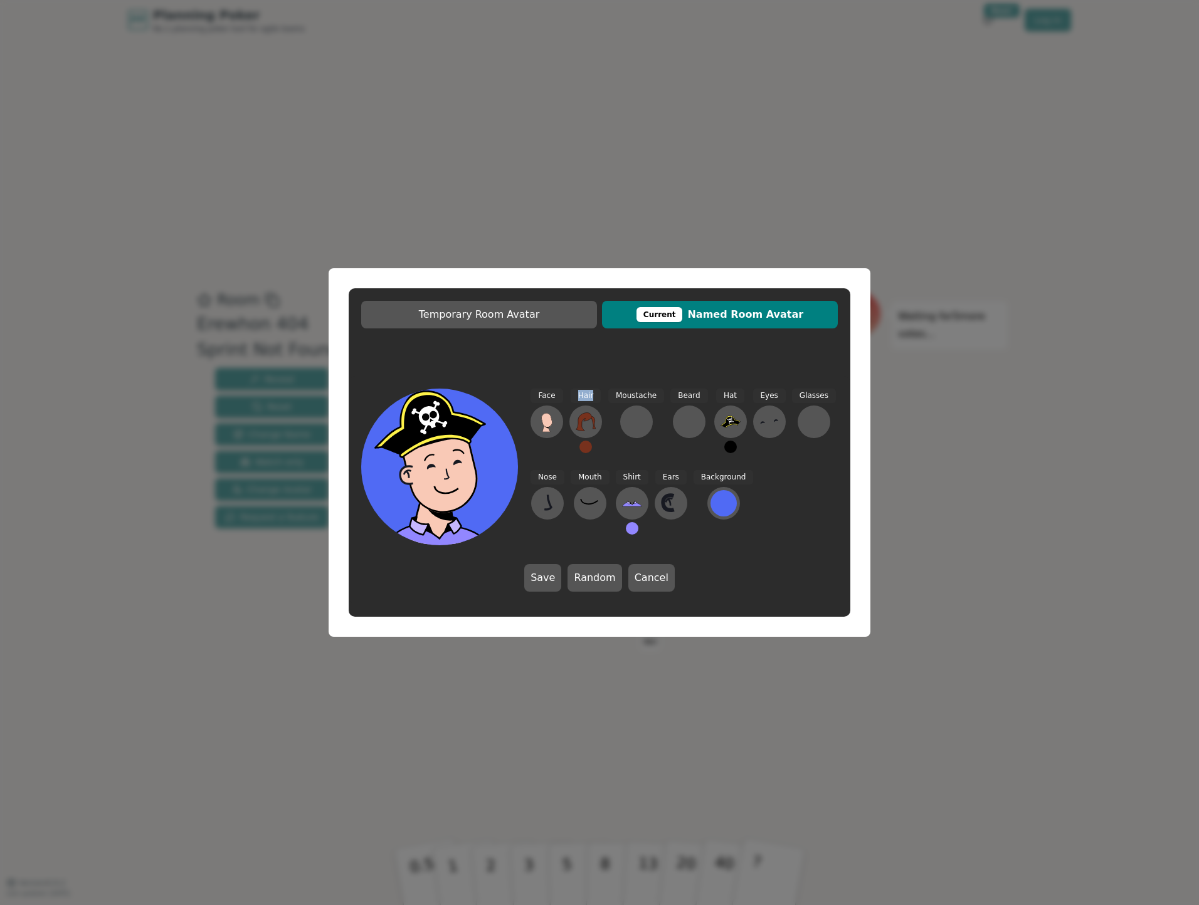
click at [560, 409] on div "Face" at bounding box center [546, 426] width 33 height 75
click at [546, 417] on icon at bounding box center [546, 420] width 11 height 14
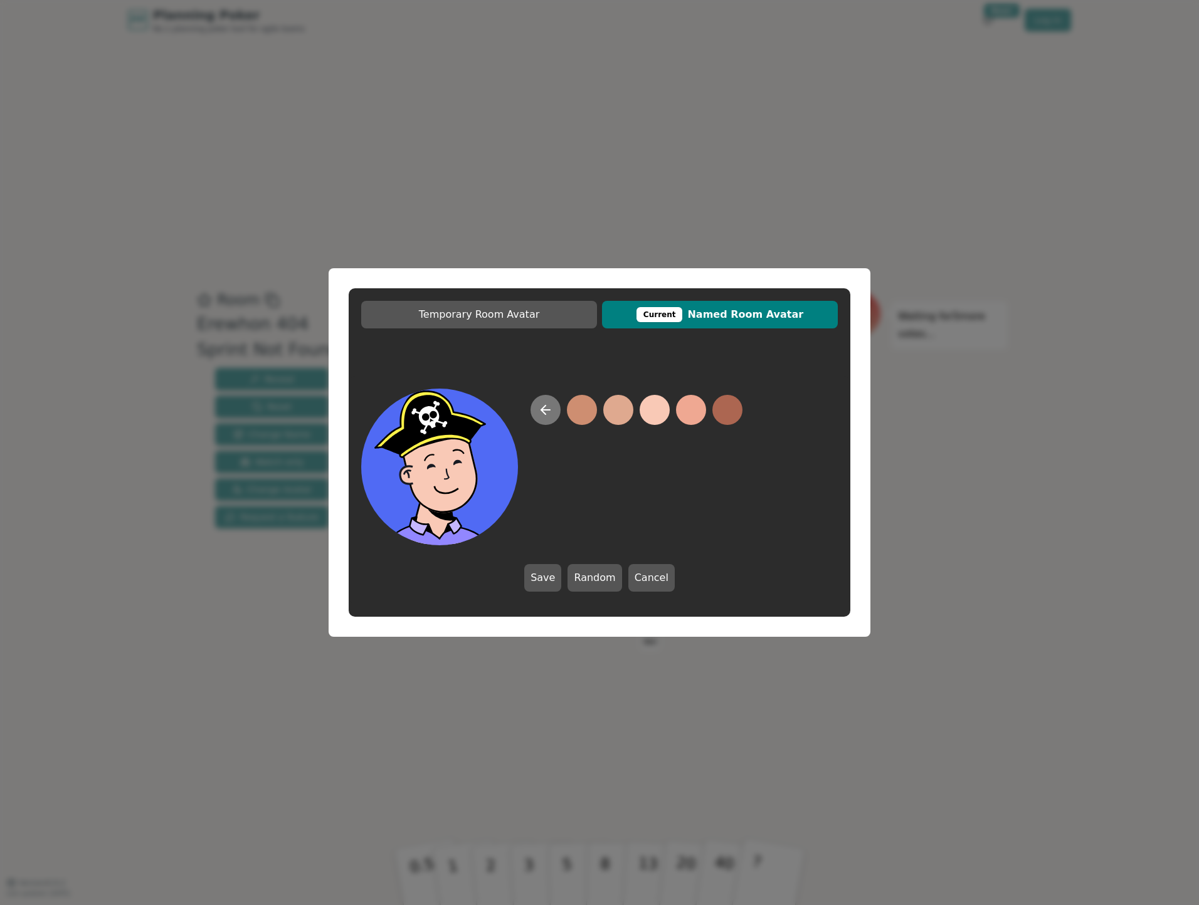
click at [542, 417] on button at bounding box center [545, 410] width 30 height 30
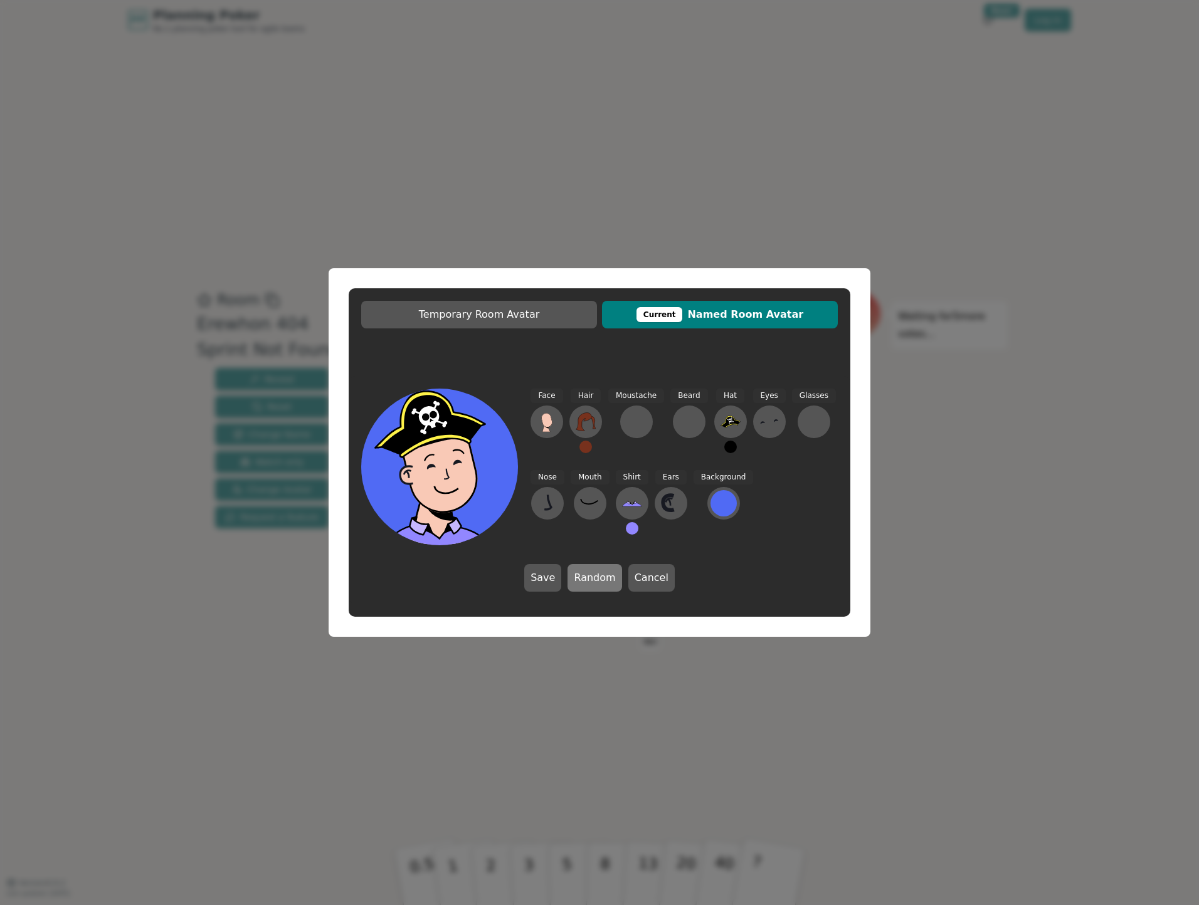
click at [598, 582] on button "Random" at bounding box center [594, 578] width 54 height 28
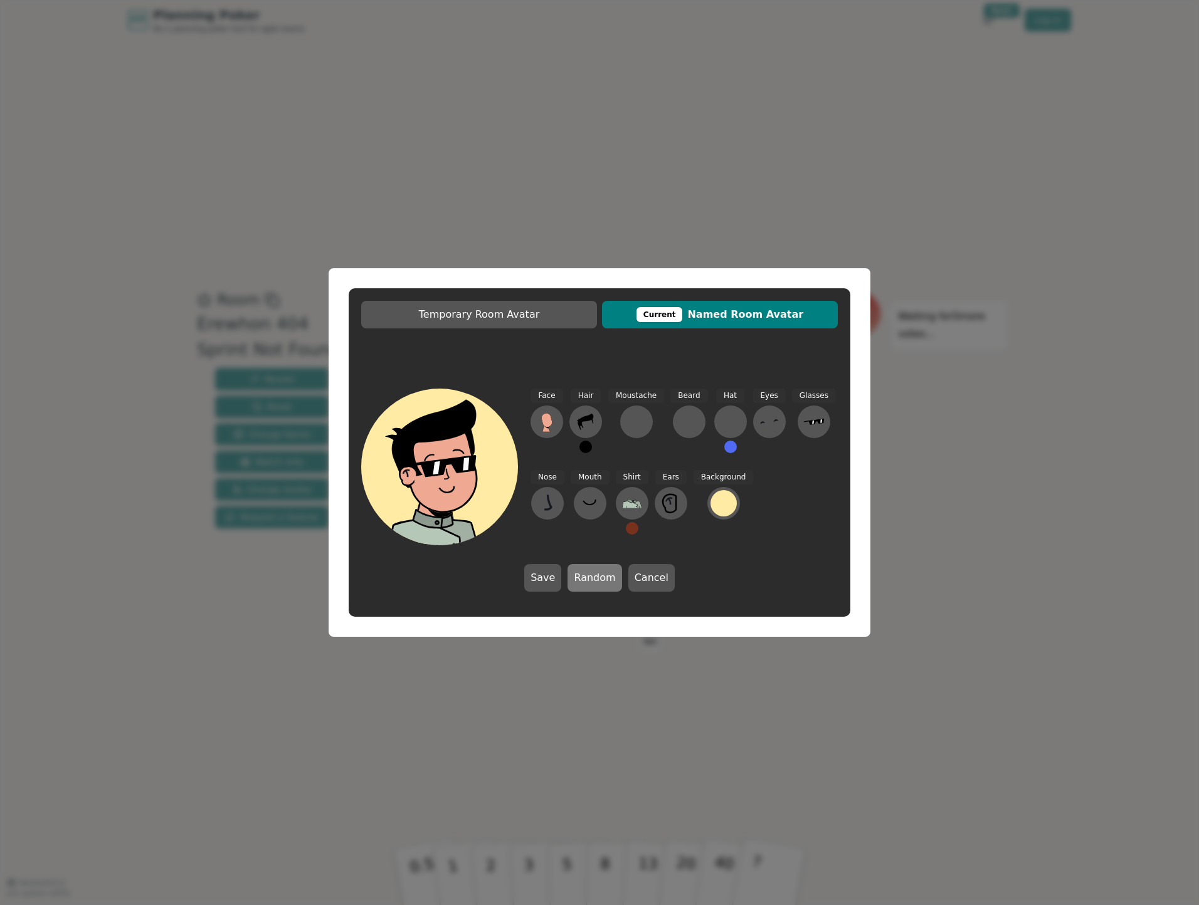
click at [598, 582] on button "Random" at bounding box center [594, 578] width 54 height 28
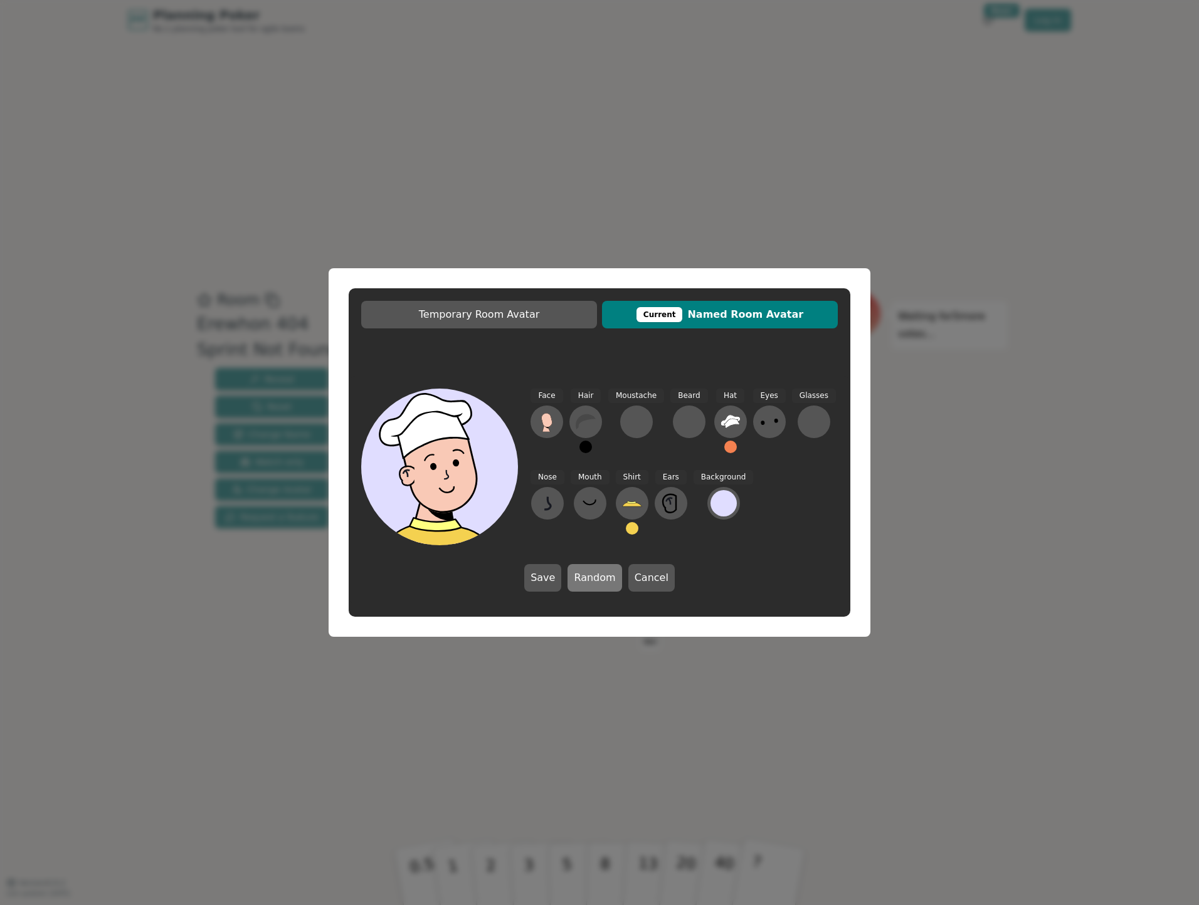
click at [598, 582] on button "Random" at bounding box center [594, 578] width 54 height 28
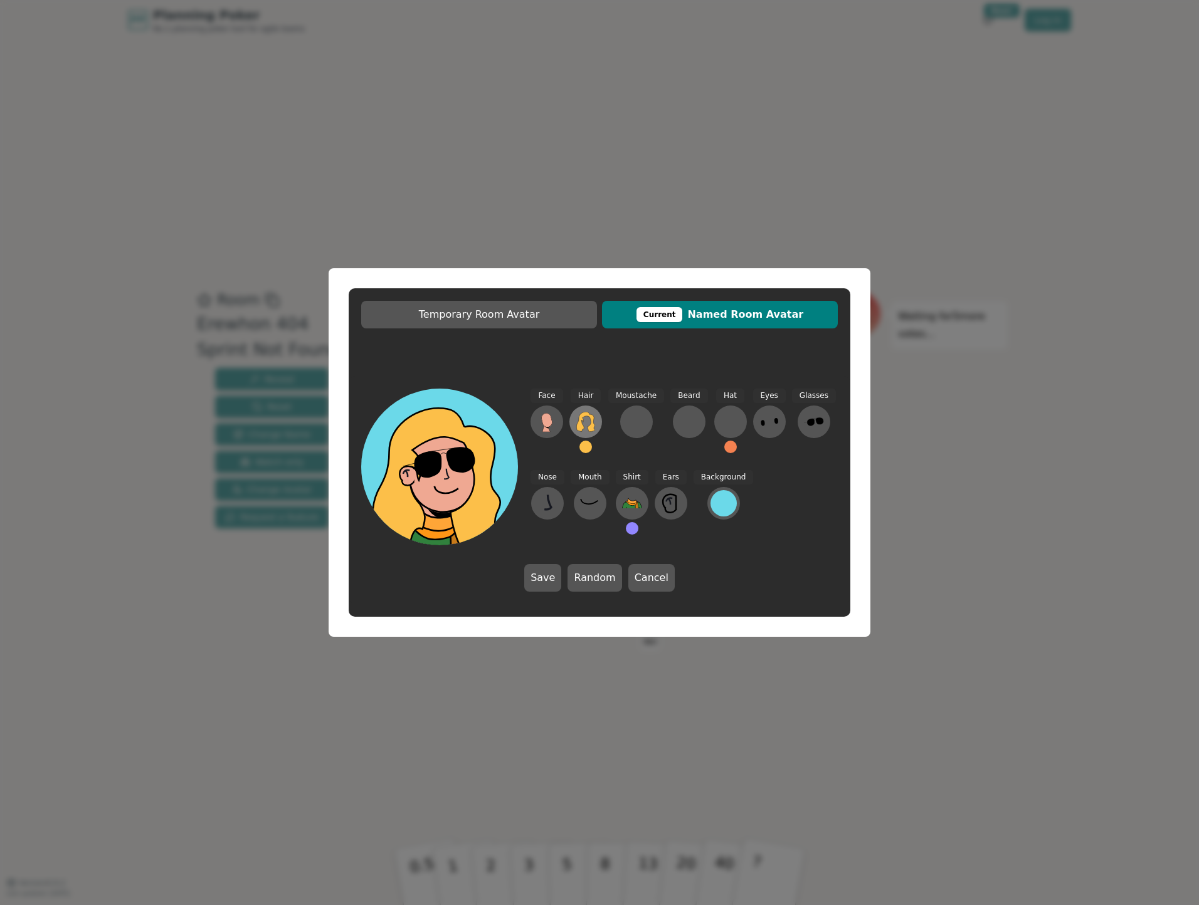
click at [588, 423] on icon at bounding box center [585, 422] width 20 height 20
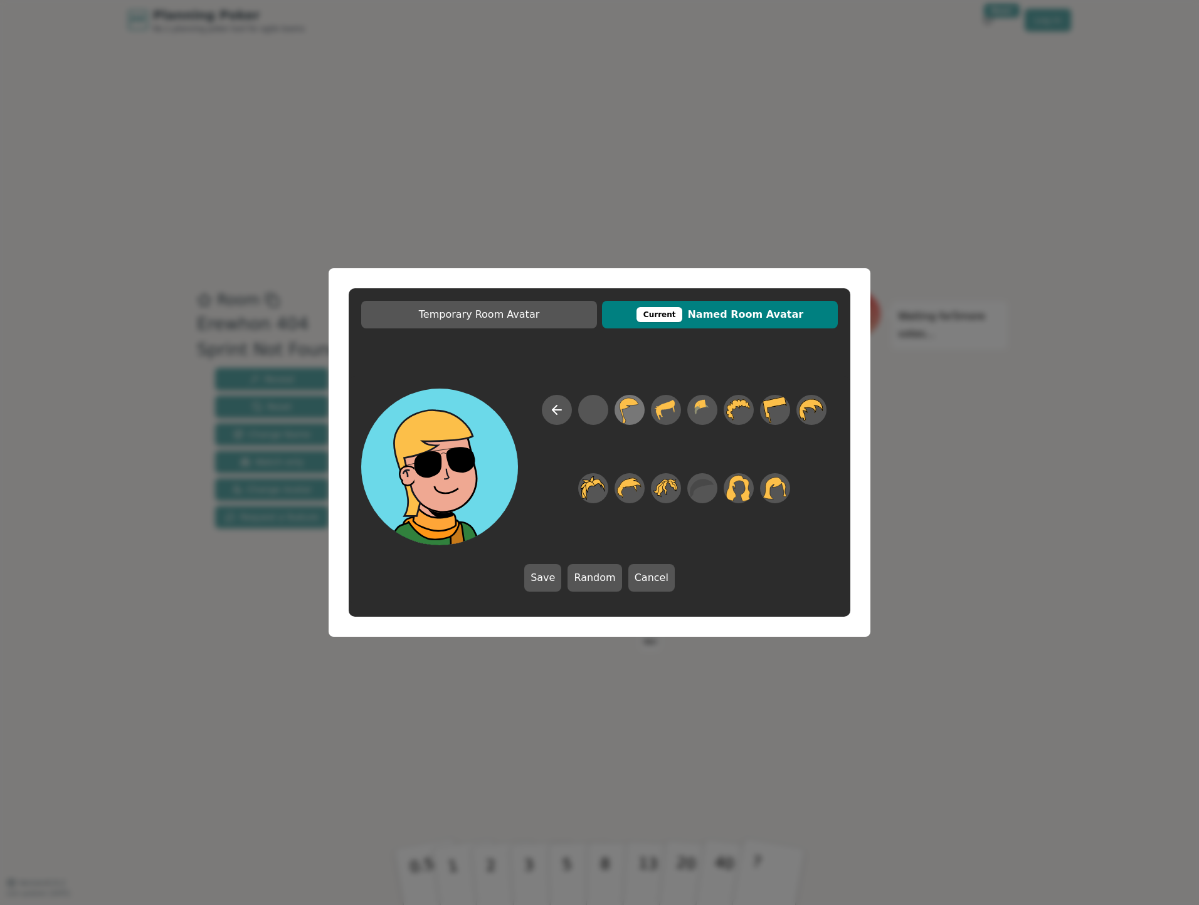
click at [638, 410] on icon at bounding box center [629, 410] width 24 height 28
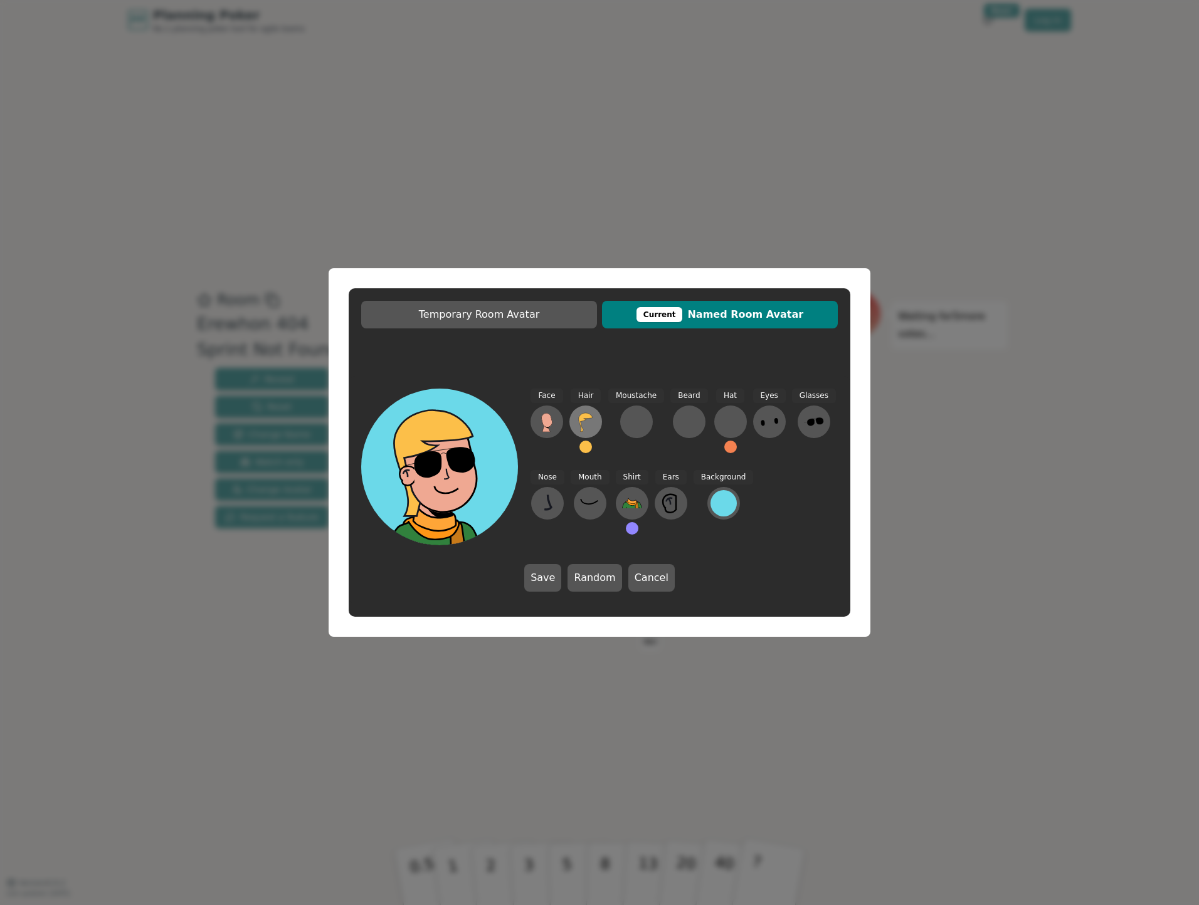
click at [587, 421] on icon at bounding box center [585, 422] width 20 height 20
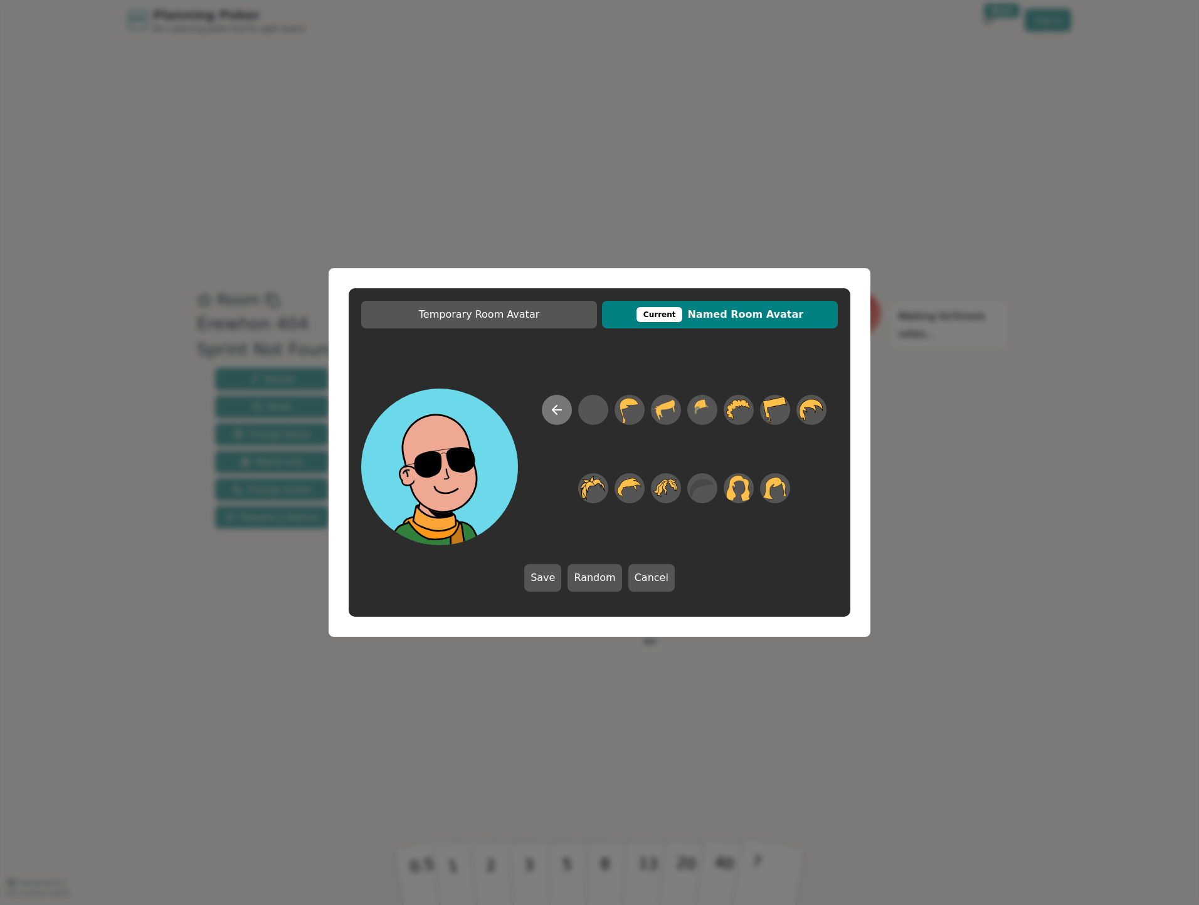
click at [551, 412] on icon at bounding box center [556, 409] width 15 height 15
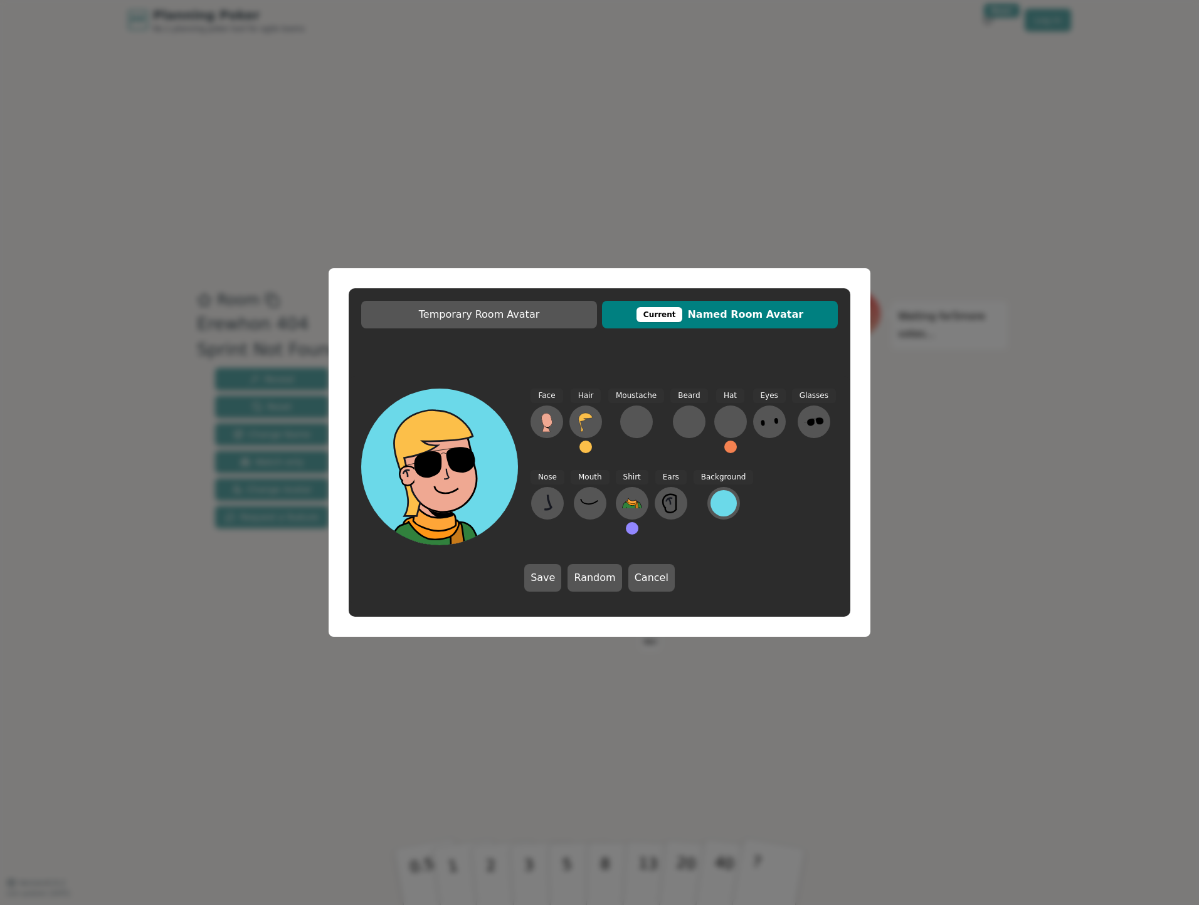
click at [585, 445] on button at bounding box center [585, 447] width 13 height 13
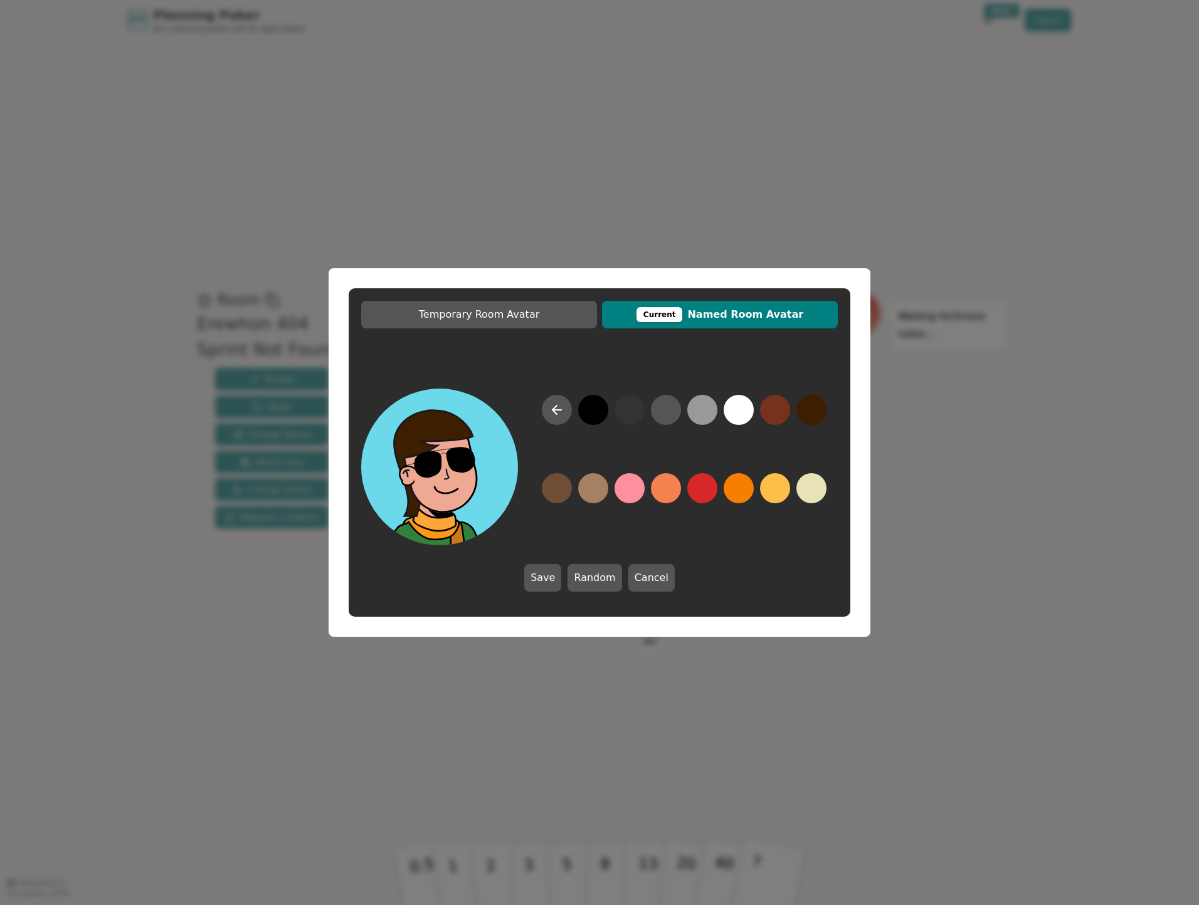
click at [810, 405] on button at bounding box center [811, 410] width 30 height 30
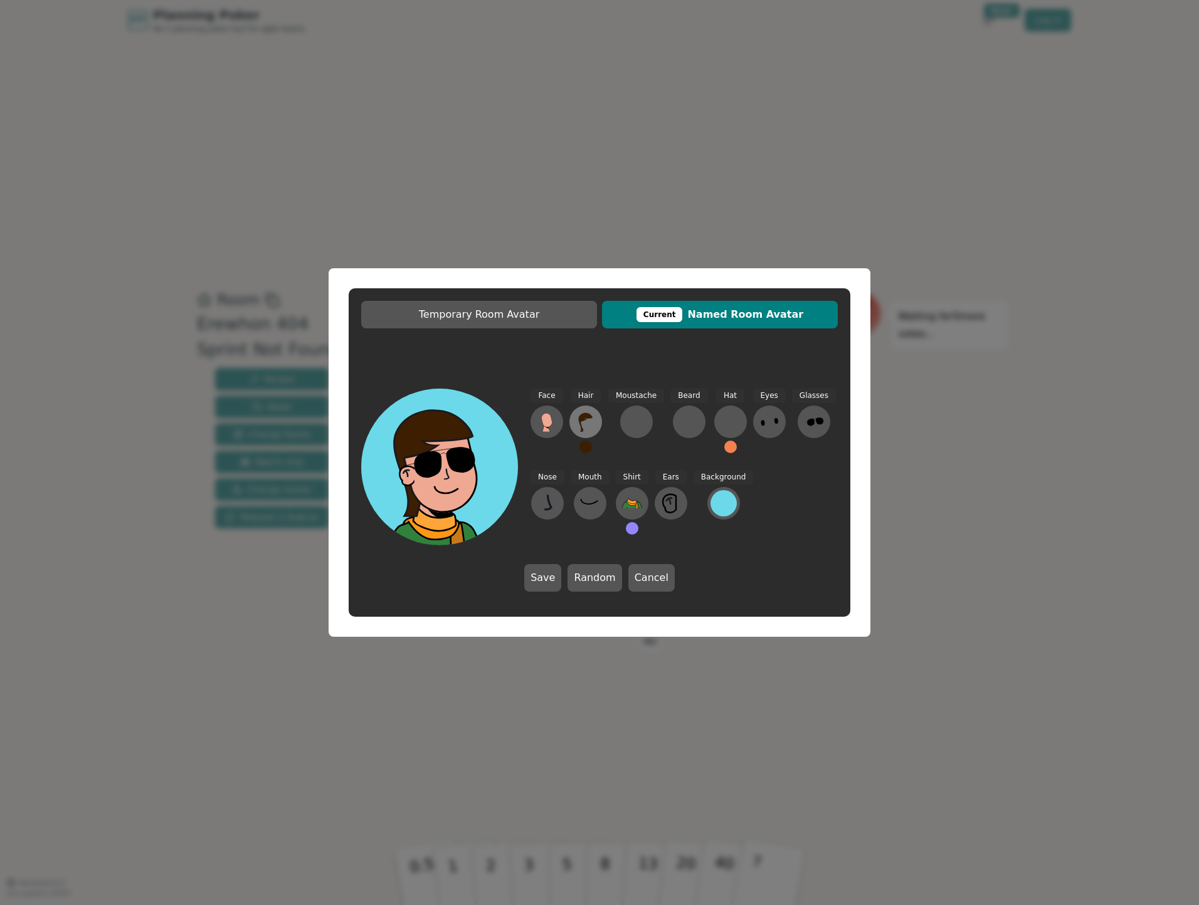
click at [582, 423] on icon at bounding box center [585, 422] width 20 height 20
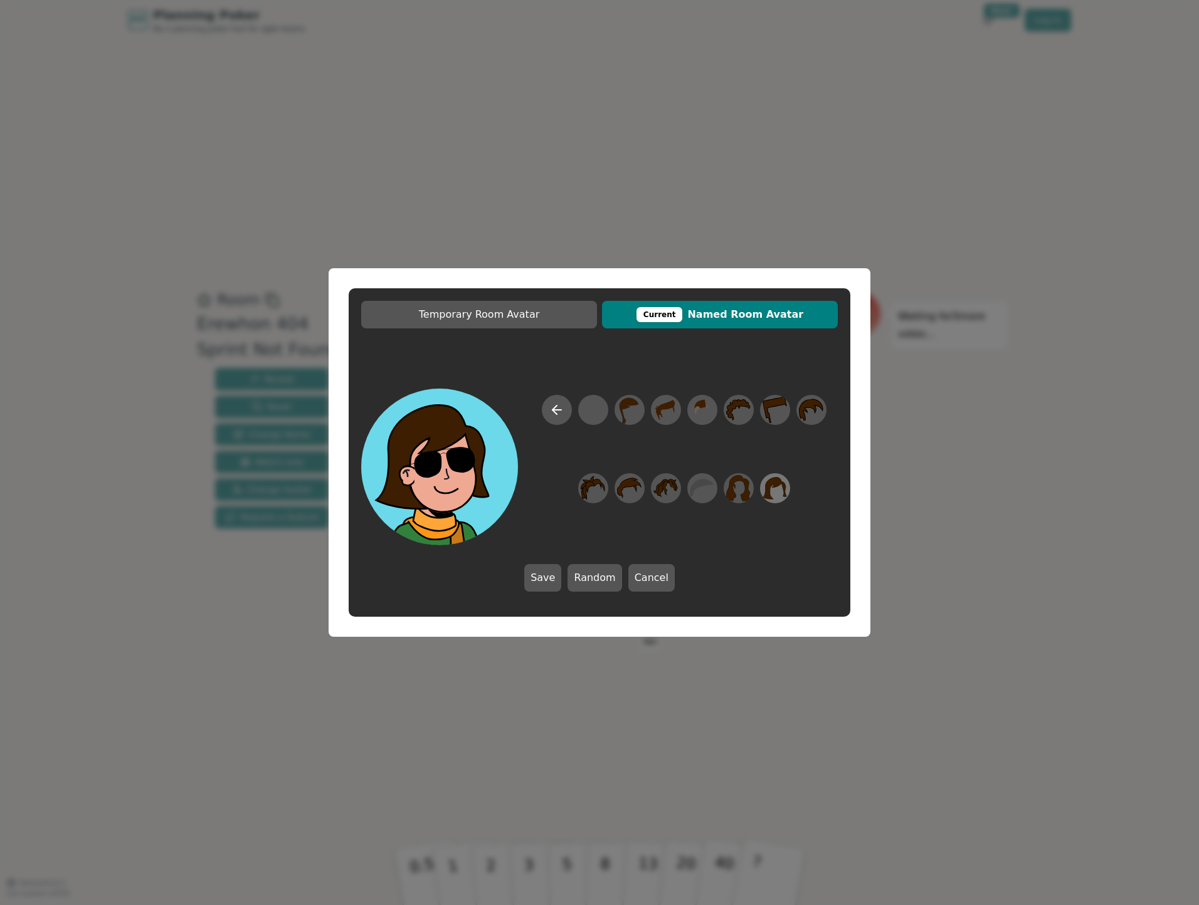
click at [773, 479] on icon at bounding box center [775, 488] width 24 height 22
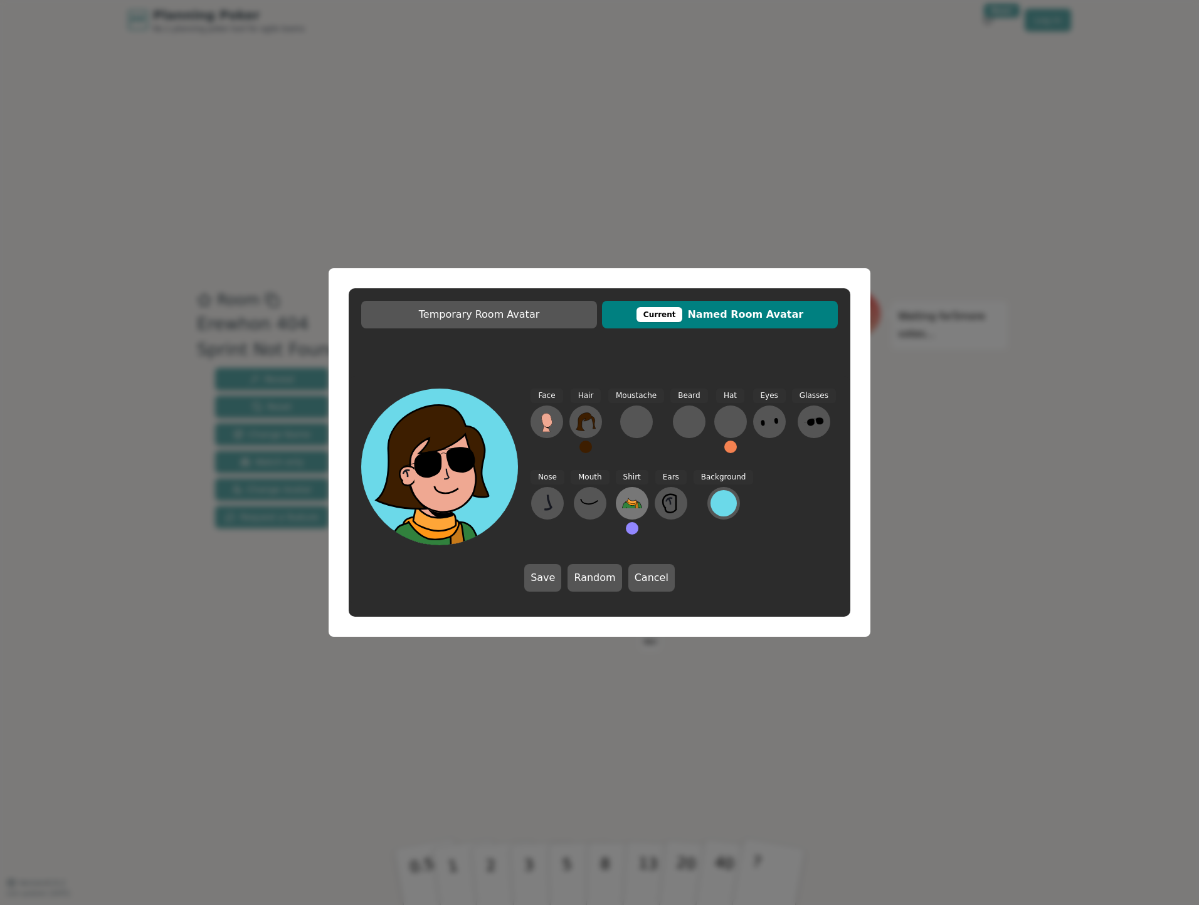
click at [635, 504] on icon at bounding box center [632, 503] width 20 height 20
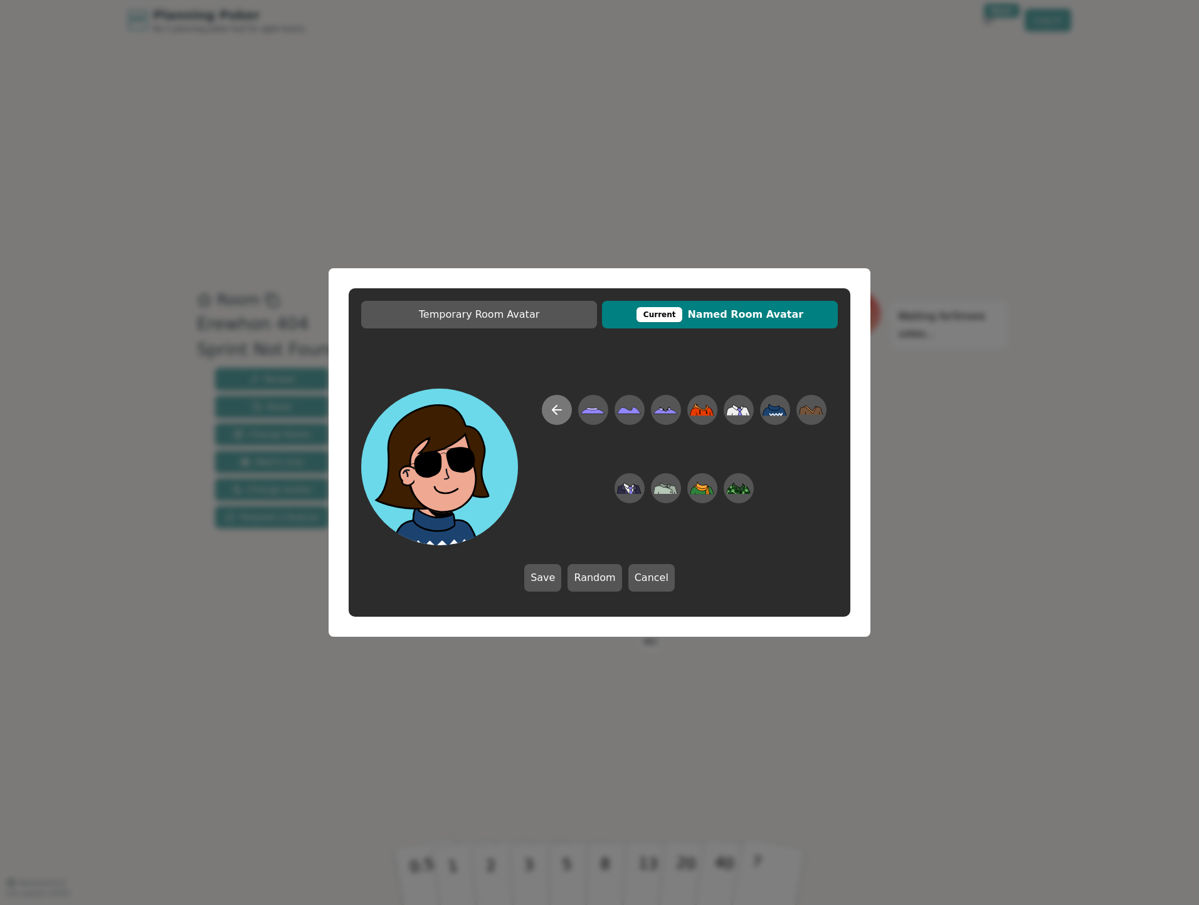
click at [557, 412] on icon at bounding box center [556, 409] width 15 height 15
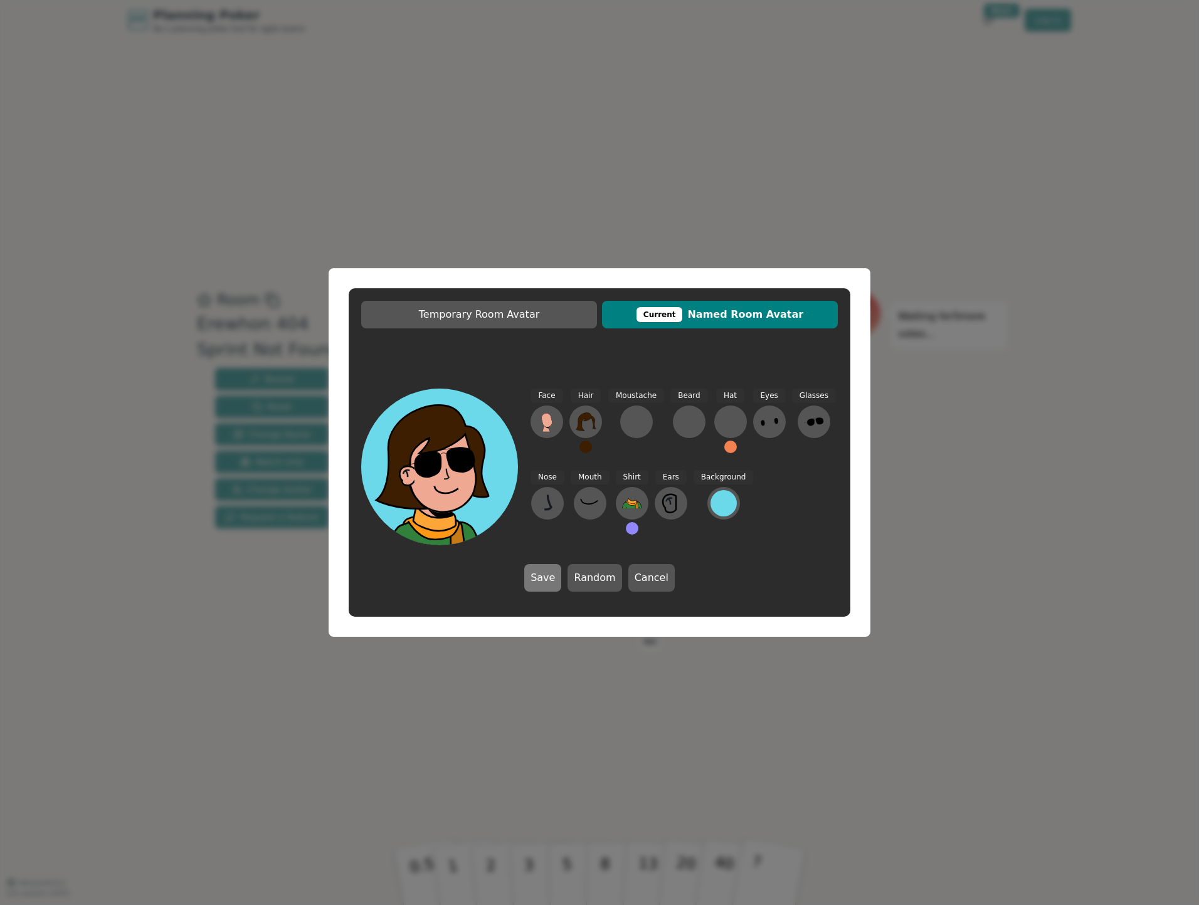
click at [541, 575] on button "Save" at bounding box center [542, 578] width 37 height 28
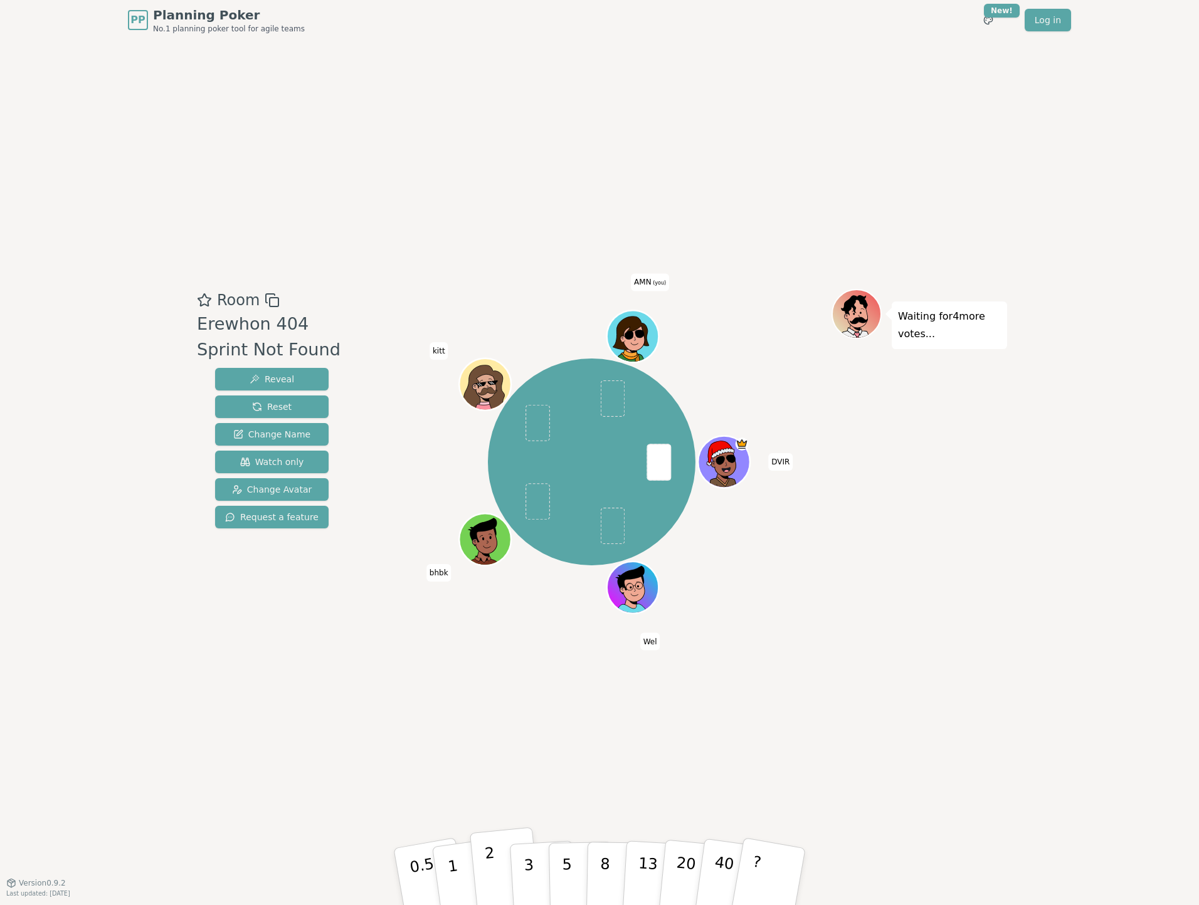
click at [494, 879] on p "2" at bounding box center [492, 878] width 16 height 68
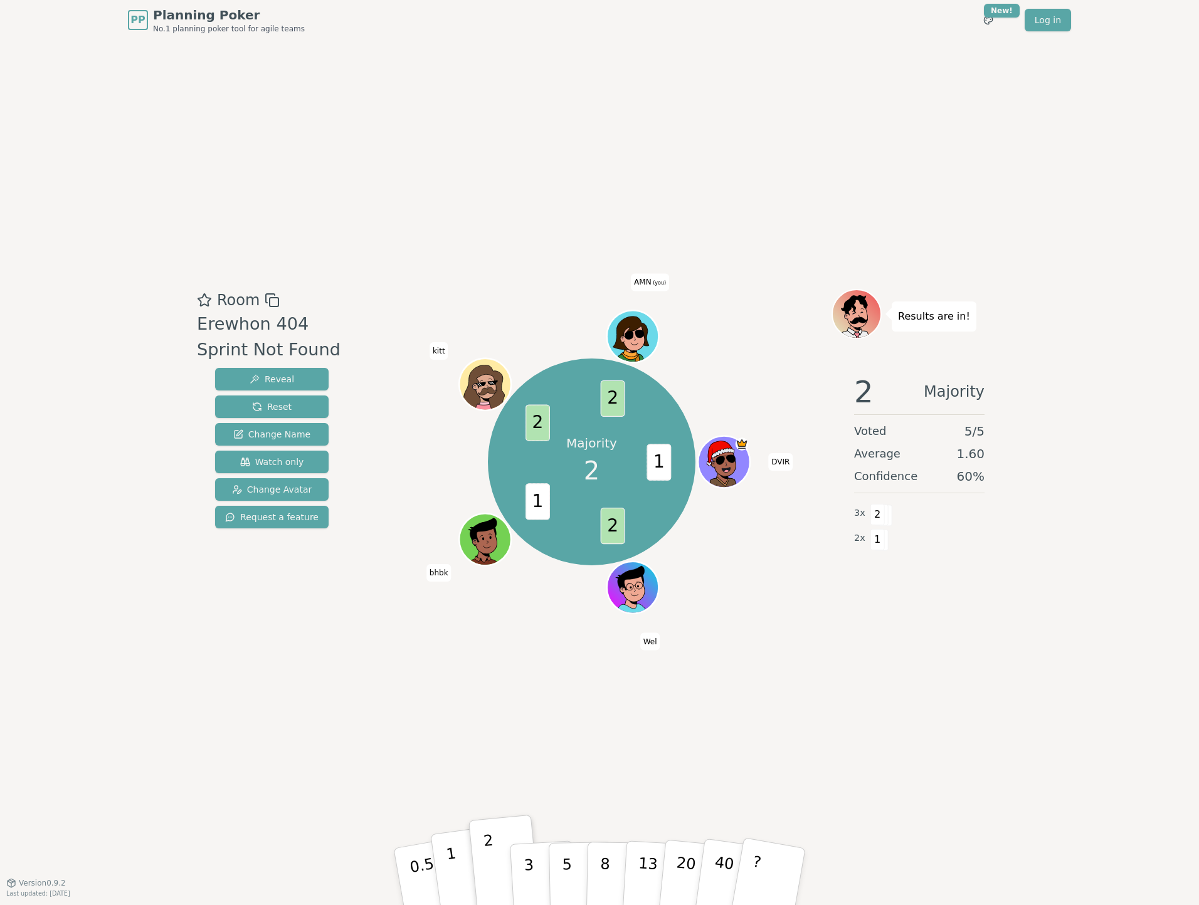
click at [452, 871] on p "1" at bounding box center [454, 878] width 19 height 68
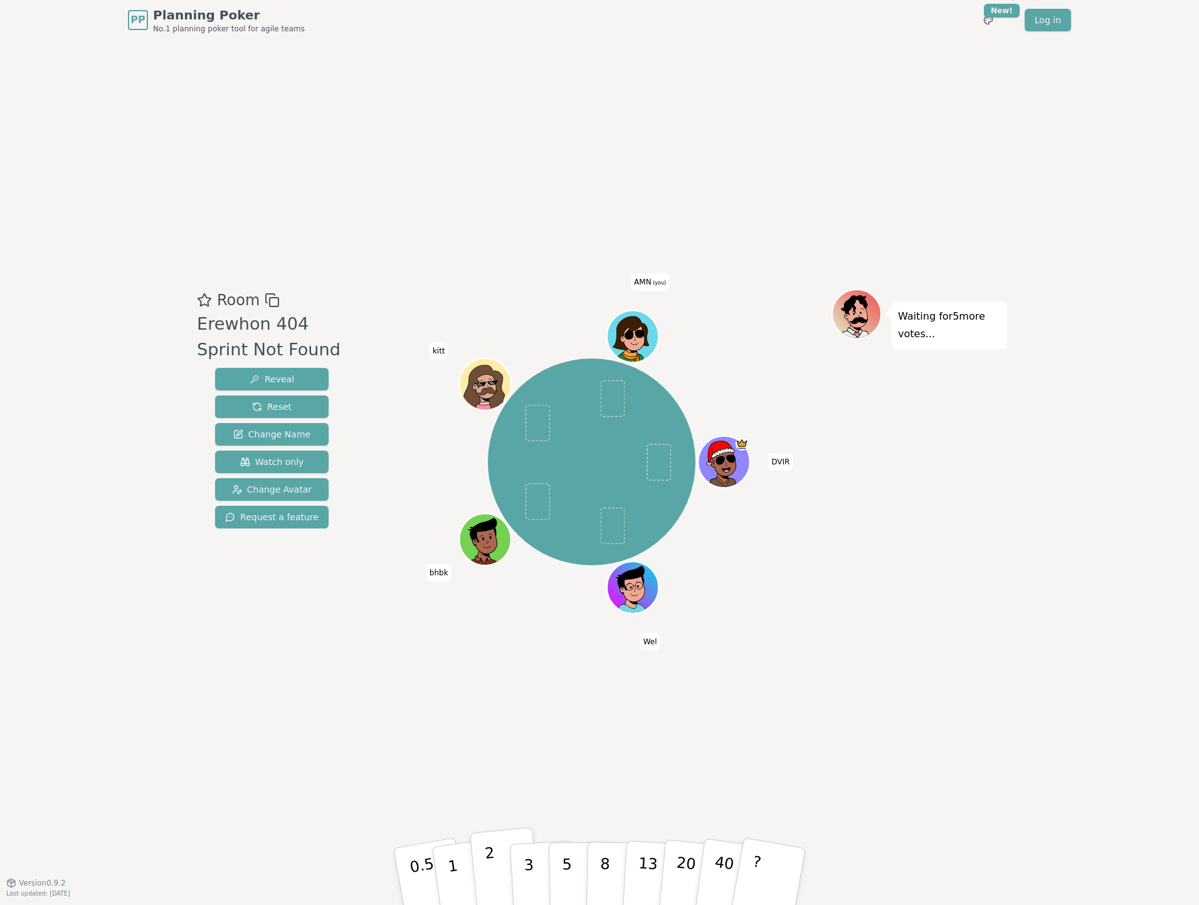
click at [500, 886] on button "2" at bounding box center [505, 877] width 71 height 100
click at [455, 865] on p "1" at bounding box center [454, 878] width 19 height 68
click at [484, 860] on button "2" at bounding box center [505, 877] width 71 height 100
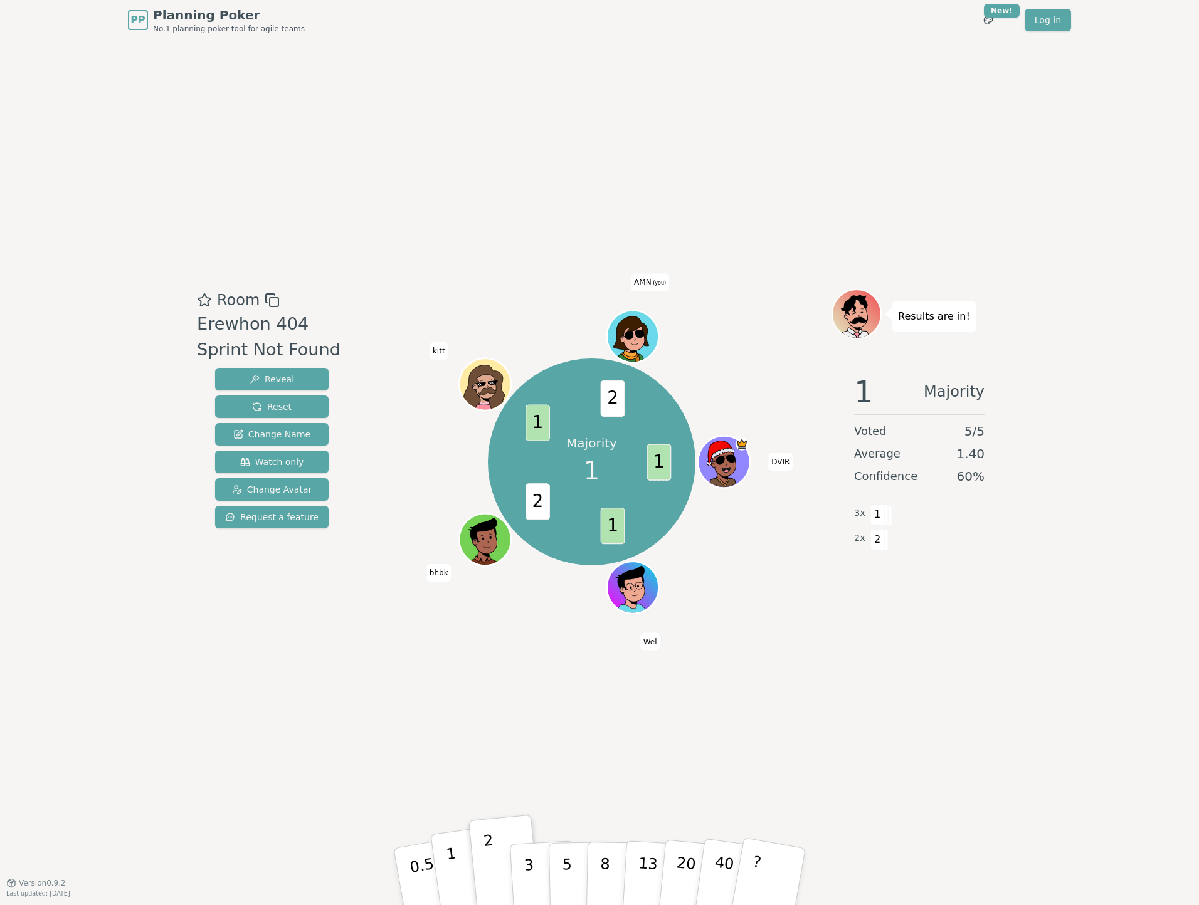
click at [462, 852] on button "1" at bounding box center [467, 877] width 75 height 102
